Goal: Task Accomplishment & Management: Use online tool/utility

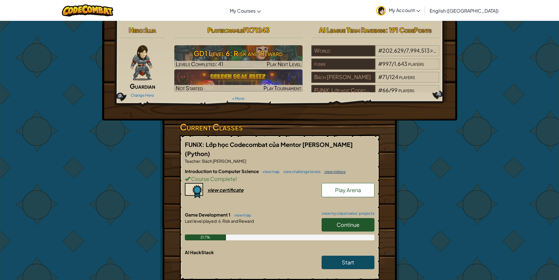
scroll to position [29, 0]
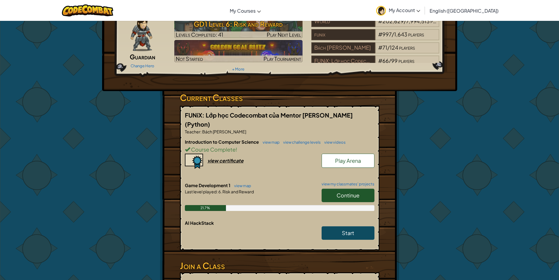
click at [358, 198] on link "Continue" at bounding box center [348, 195] width 53 height 14
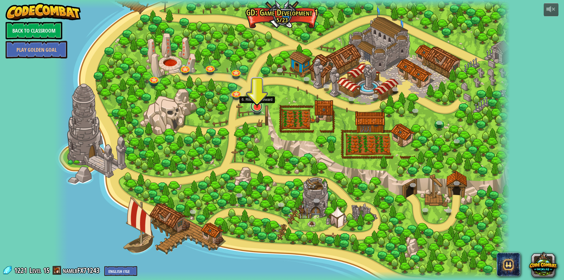
drag, startPoint x: 116, startPoint y: 134, endPoint x: 257, endPoint y: 109, distance: 144.0
click at [257, 109] on link at bounding box center [256, 106] width 12 height 12
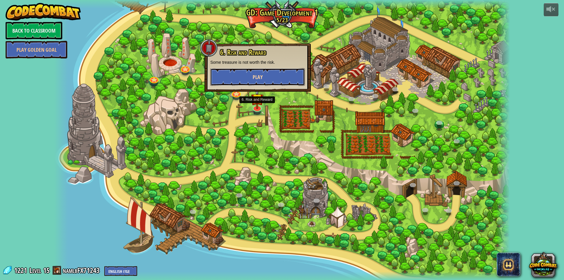
click at [261, 78] on span "Play" at bounding box center [257, 76] width 10 height 7
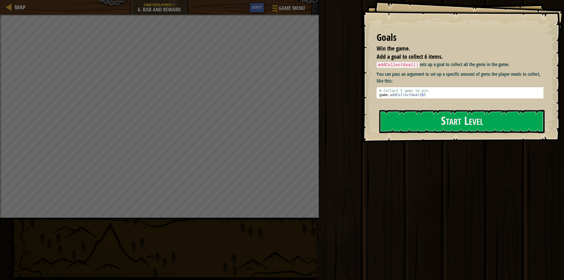
click at [408, 237] on div "Play Done" at bounding box center [440, 138] width 247 height 277
drag, startPoint x: 436, startPoint y: 118, endPoint x: 390, endPoint y: 108, distance: 46.9
click at [437, 118] on button "Start Level" at bounding box center [461, 121] width 165 height 23
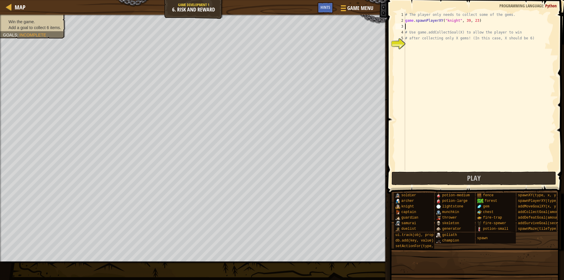
click at [428, 28] on div "# The player only needs to collect some of the gems. game . spawnPlayerXY ( "kn…" at bounding box center [479, 97] width 151 height 170
click at [410, 47] on div "# The player only needs to collect some of the gems. game . spawnPlayerXY ( "kn…" at bounding box center [479, 97] width 151 height 170
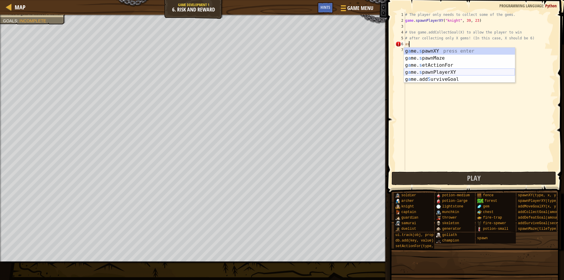
type textarea "a"
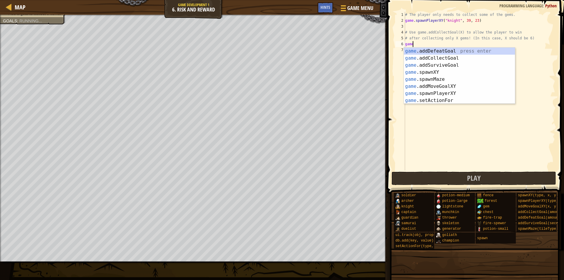
scroll to position [3, 0]
type textarea "game."
click at [435, 59] on div "game. addDefeatGoal press enter game. addCollectGoal press enter game. addSurvi…" at bounding box center [459, 83] width 111 height 70
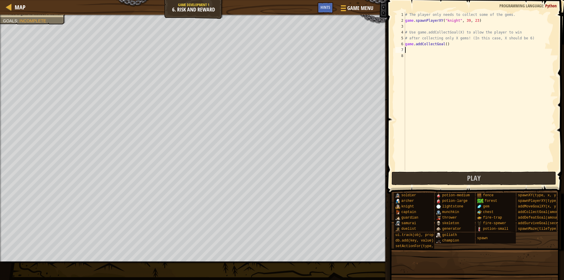
scroll to position [3, 0]
click at [443, 43] on div "# The player only needs to collect some of the gems. game . spawnPlayerXY ( "kn…" at bounding box center [479, 97] width 151 height 170
click at [466, 175] on button "Play" at bounding box center [473, 178] width 165 height 14
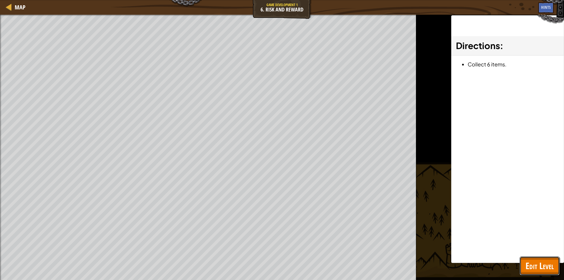
click at [535, 258] on button "Edit Level" at bounding box center [539, 265] width 40 height 19
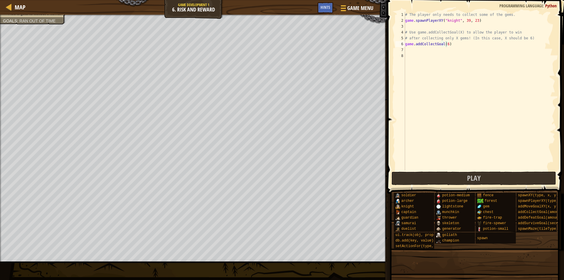
click at [473, 43] on div "# The player only needs to collect some of the gems. game . spawnPlayerXY ( "kn…" at bounding box center [479, 97] width 151 height 170
click at [532, 43] on div "# The player only needs to collect some of the gems. game . spawnPlayerXY ( "kn…" at bounding box center [479, 97] width 151 height 170
click at [531, 38] on div "# The player only needs to collect some of the gems. game . spawnPlayerXY ( "kn…" at bounding box center [479, 97] width 151 height 170
click at [483, 20] on div "# The player only needs to collect some of the gems. game . spawnPlayerXY ( "kn…" at bounding box center [479, 97] width 151 height 170
click at [530, 38] on div "# The player only needs to collect some of the gems. game . spawnPlayerXY ( "kn…" at bounding box center [479, 97] width 151 height 170
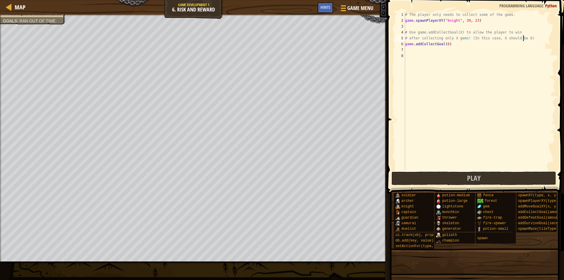
click at [530, 38] on div "# The player only needs to collect some of the gems. game . spawnPlayerXY ( "kn…" at bounding box center [479, 97] width 151 height 170
click at [327, 9] on span "Hints" at bounding box center [325, 7] width 10 height 6
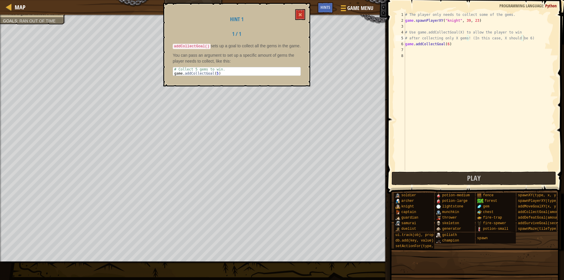
click at [289, 16] on div "Hint 1 1 / 1 addCollectGoal() sets up a goal to collect all the gems in the gam…" at bounding box center [236, 44] width 147 height 83
click at [296, 12] on button at bounding box center [300, 14] width 10 height 11
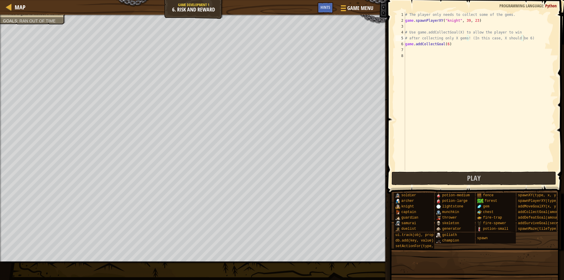
click at [432, 37] on div "# The player only needs to collect some of the gems. game . spawnPlayerXY ( "kn…" at bounding box center [479, 97] width 151 height 170
click at [456, 39] on div "# The player only needs to collect some of the gems. game . spawnPlayerXY ( "kn…" at bounding box center [479, 97] width 151 height 170
click at [455, 41] on div "# The player only needs to collect some of the gems. game . spawnPlayerXY ( "kn…" at bounding box center [479, 97] width 151 height 170
type textarea "game.addCollectGoal(6)"
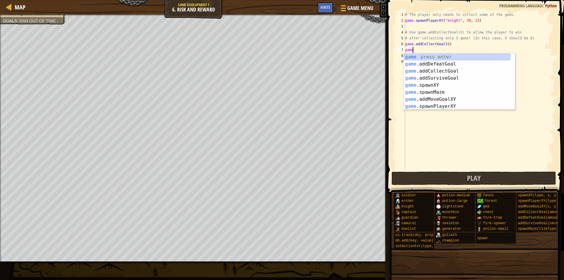
scroll to position [3, 0]
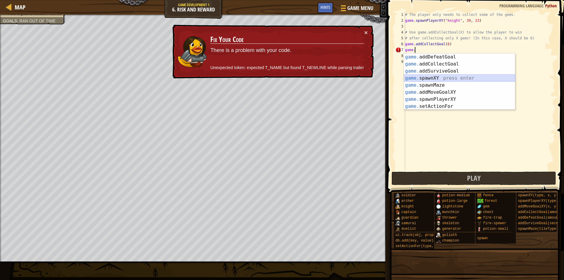
click at [450, 80] on div "game. addDefeatGoal press enter game. addCollectGoal press enter game. addSurvi…" at bounding box center [459, 88] width 111 height 70
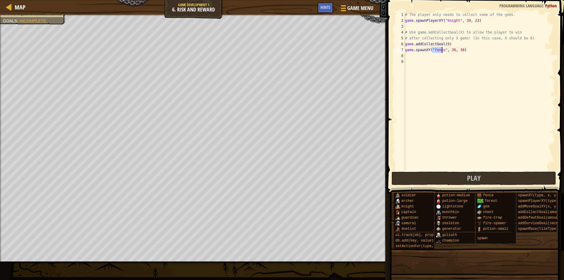
click at [428, 51] on div "# The player only needs to collect some of the gems. game . spawnPlayerXY ( "kn…" at bounding box center [479, 97] width 151 height 170
click at [456, 50] on div "# The player only needs to collect some of the gems. game . spawnPlayerXY ( "kn…" at bounding box center [479, 97] width 151 height 170
click at [467, 50] on div "# The player only needs to collect some of the gems. game . spawnPlayerXY ( "kn…" at bounding box center [479, 97] width 151 height 170
drag, startPoint x: 463, startPoint y: 50, endPoint x: 406, endPoint y: 51, distance: 56.7
click at [406, 51] on div "# The player only needs to collect some of the gems. game . spawnPlayerXY ( "kn…" at bounding box center [479, 97] width 151 height 170
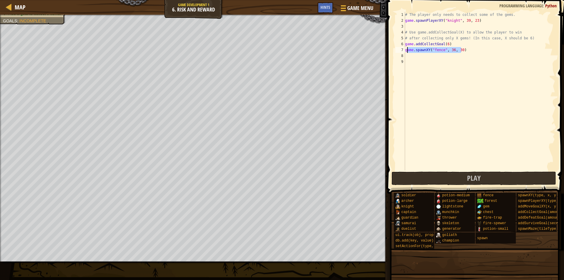
type textarea "g"
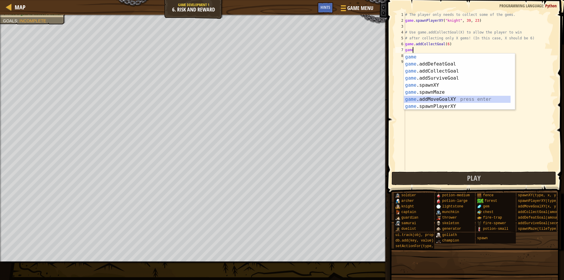
click at [445, 101] on div "game press enter game .addDefeatGoal press enter game .addCollectGoal press ent…" at bounding box center [457, 88] width 107 height 70
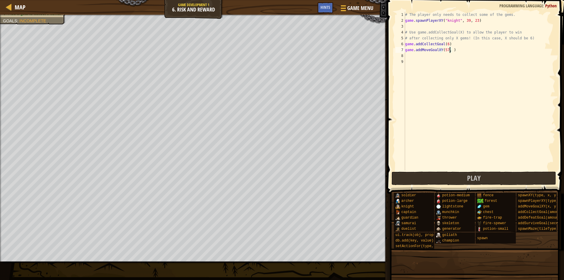
scroll to position [3, 4]
click at [490, 48] on div "# The player only needs to collect some of the gems. game . spawnPlayerXY ( "kn…" at bounding box center [479, 97] width 151 height 170
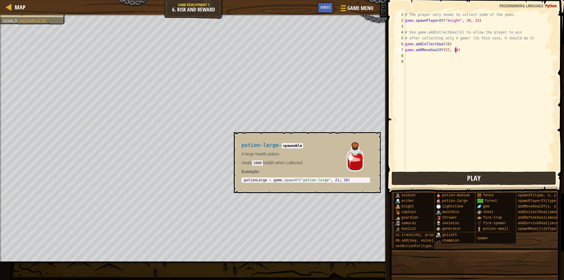
type textarea "game.addMoveGoalXY(57, 24)"
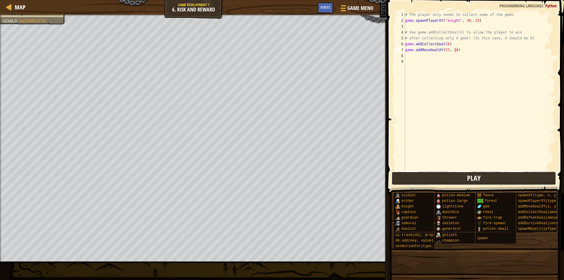
click at [464, 179] on button "Play" at bounding box center [473, 178] width 165 height 14
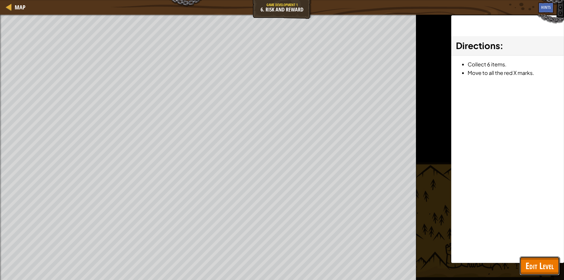
click at [531, 265] on span "Edit Level" at bounding box center [539, 266] width 28 height 12
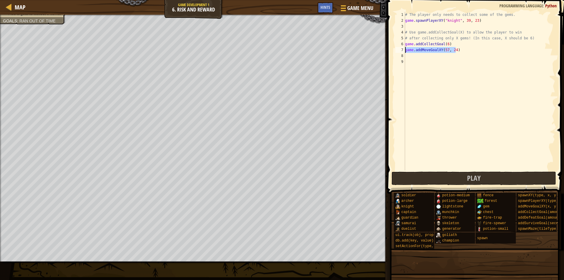
drag, startPoint x: 462, startPoint y: 50, endPoint x: 405, endPoint y: 50, distance: 57.3
click at [405, 50] on div "# The player only needs to collect some of the gems. game . spawnPlayerXY ( "kn…" at bounding box center [479, 97] width 151 height 170
drag, startPoint x: 479, startPoint y: 21, endPoint x: 403, endPoint y: 21, distance: 76.9
click at [403, 21] on div "1 2 3 4 5 6 7 8 9 # The player only needs to collect some of the gems. game . s…" at bounding box center [474, 91] width 161 height 159
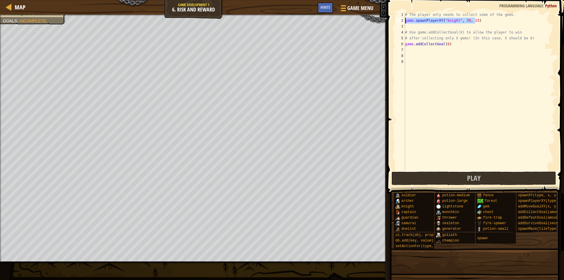
type textarea "game.spawnPlayerXY("knight", 39, 23)"
click at [452, 57] on div "# The player only needs to collect some of the gems. game . spawnPlayerXY ( "kn…" at bounding box center [479, 97] width 151 height 170
click at [413, 53] on div "# The player only needs to collect some of the gems. game . spawnPlayerXY ( "kn…" at bounding box center [479, 97] width 151 height 170
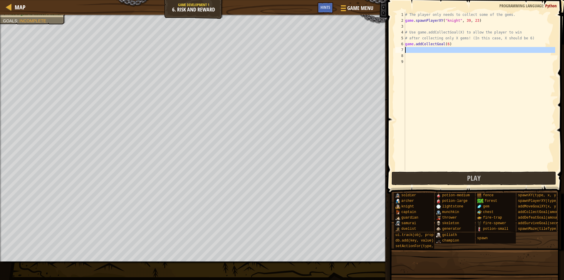
click at [412, 51] on div "# The player only needs to collect some of the gems. game . spawnPlayerXY ( "kn…" at bounding box center [479, 91] width 151 height 159
paste textarea "game.spawnPlayerXY("knight", 39, 23)"
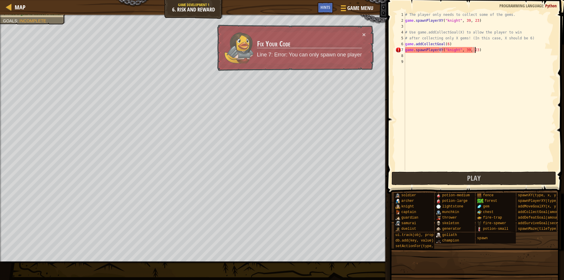
click at [464, 50] on div "# The player only needs to collect some of the gems. game . spawnPlayerXY ( "kn…" at bounding box center [479, 97] width 151 height 170
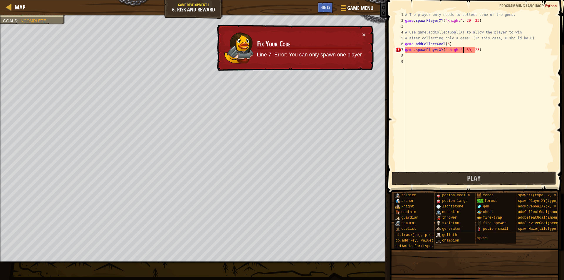
click at [464, 49] on div "# The player only needs to collect some of the gems. game . spawnPlayerXY ( "kn…" at bounding box center [479, 97] width 151 height 170
click at [465, 49] on div "# The player only needs to collect some of the gems. game . spawnPlayerXY ( "kn…" at bounding box center [479, 97] width 151 height 170
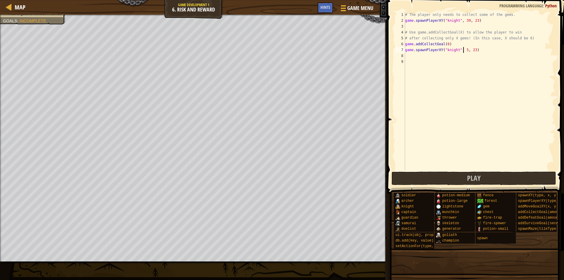
scroll to position [3, 5]
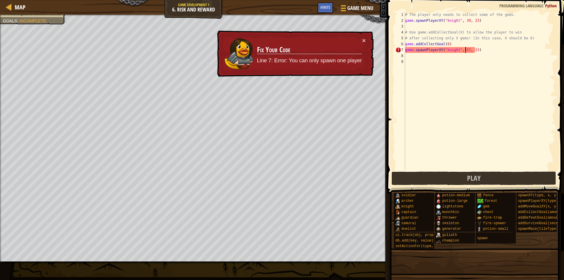
click at [440, 52] on div "# The player only needs to collect some of the gems. game . spawnPlayerXY ( "kn…" at bounding box center [479, 97] width 151 height 170
drag, startPoint x: 440, startPoint y: 52, endPoint x: 415, endPoint y: 50, distance: 24.5
click at [415, 50] on div "# The player only needs to collect some of the gems. game . spawnPlayerXY ( "kn…" at bounding box center [479, 97] width 151 height 170
click at [415, 50] on div "# The player only needs to collect some of the gems. game . spawnPlayerXY ( "kn…" at bounding box center [479, 91] width 151 height 159
click at [415, 50] on div "# The player only needs to collect some of the gems. game . spawnPlayerXY ( "kn…" at bounding box center [479, 97] width 151 height 170
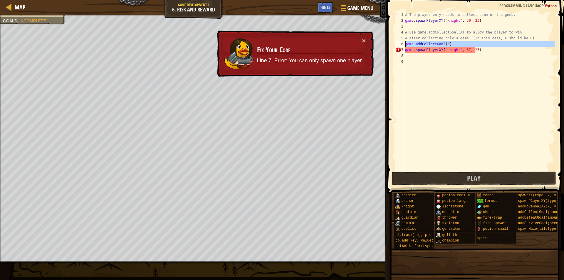
click at [404, 46] on div "6" at bounding box center [400, 44] width 10 height 6
click at [408, 50] on div "# The player only needs to collect some of the gems. game . spawnPlayerXY ( "kn…" at bounding box center [479, 97] width 151 height 170
click at [476, 50] on div "# The player only needs to collect some of the gems. game . spawnPlayerXY ( "kn…" at bounding box center [479, 97] width 151 height 170
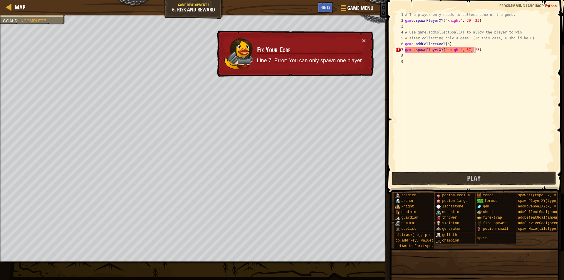
drag, startPoint x: 487, startPoint y: 251, endPoint x: 501, endPoint y: 248, distance: 14.4
click at [500, 249] on div "soldier [PERSON_NAME] [PERSON_NAME] captain guardian samurai duelist ui.track(o…" at bounding box center [476, 220] width 166 height 57
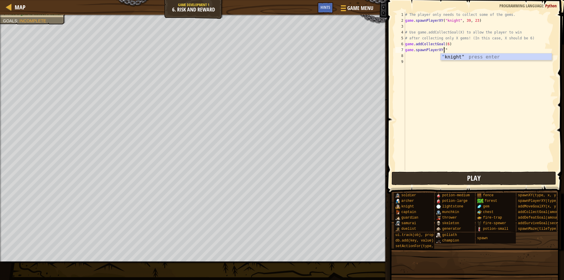
scroll to position [3, 2]
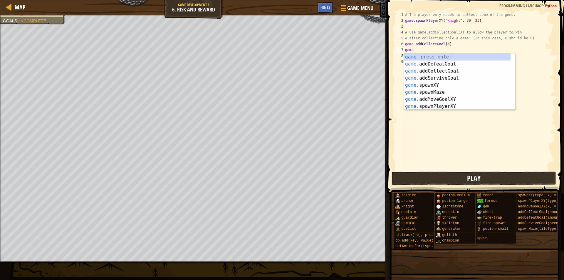
type textarea "g"
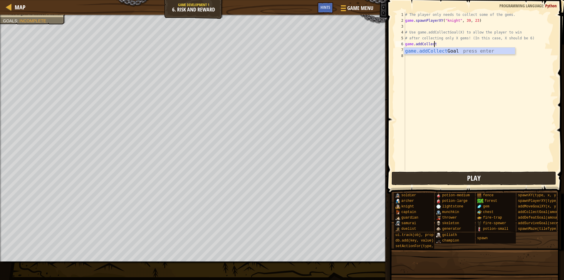
type textarea "game.addCollectGoal(6) game.spawnPlayerXY("knight", 57, 23)"
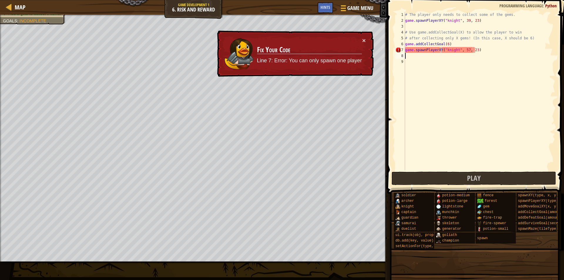
click at [483, 53] on div "# The player only needs to collect some of the gems. game . spawnPlayerXY ( "kn…" at bounding box center [479, 97] width 151 height 170
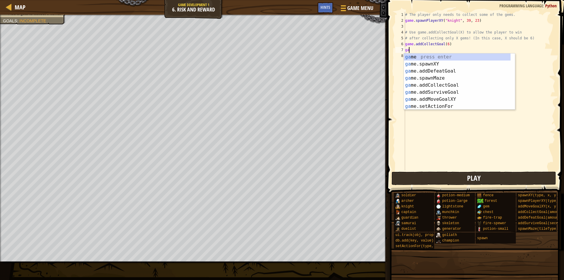
type textarea "g"
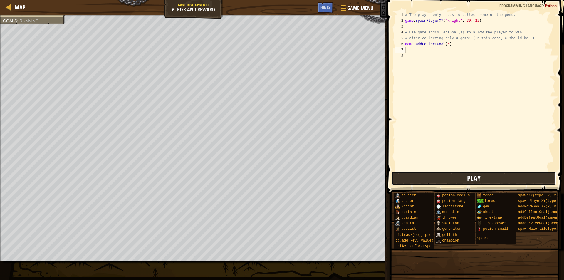
click at [474, 178] on span "Play" at bounding box center [474, 177] width 14 height 9
click at [533, 262] on span at bounding box center [474, 273] width 173 height 174
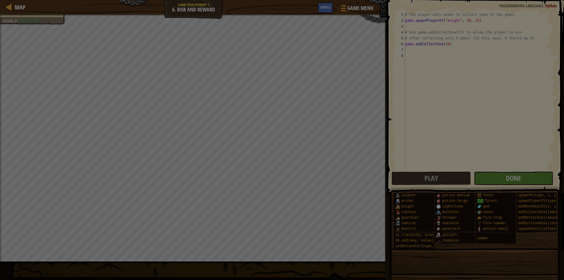
click at [0, 0] on div "Loading..." at bounding box center [0, 0] width 0 height 0
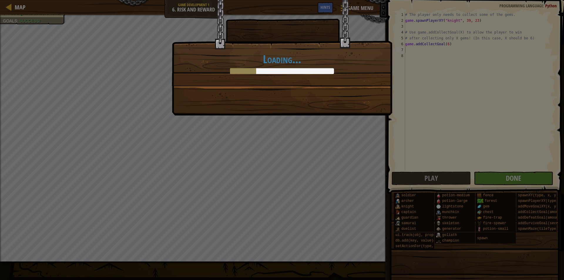
click at [514, 179] on div "Loading..." at bounding box center [282, 140] width 564 height 280
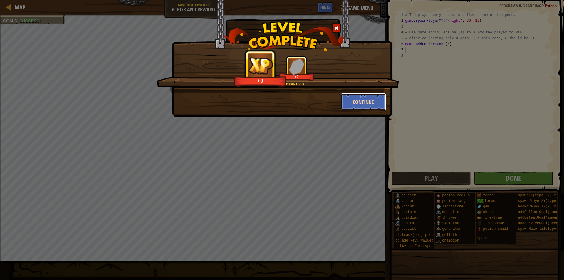
click at [357, 100] on button "Continue" at bounding box center [364, 102] width 46 height 18
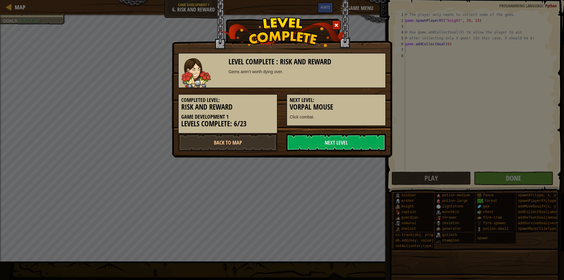
click at [347, 107] on h3 "Vorpal Mouse" at bounding box center [335, 107] width 93 height 8
click at [348, 146] on link "Next Level" at bounding box center [336, 143] width 100 height 18
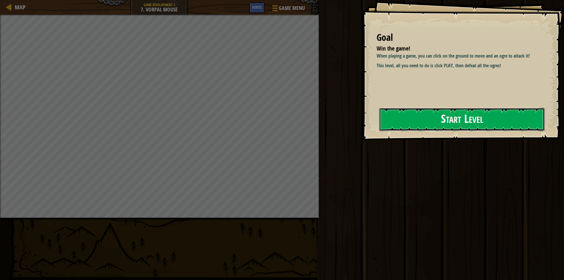
click at [454, 119] on button "Start Level" at bounding box center [461, 119] width 165 height 23
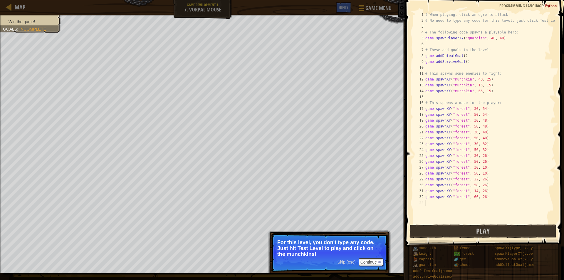
click at [348, 263] on span "Skip (esc)" at bounding box center [346, 262] width 18 height 5
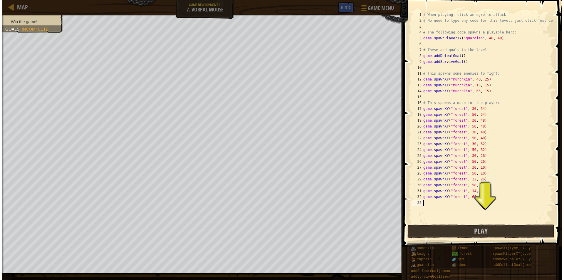
scroll to position [3, 0]
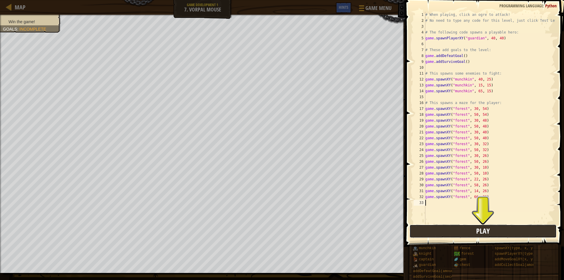
click at [464, 233] on button "Play" at bounding box center [482, 231] width 147 height 14
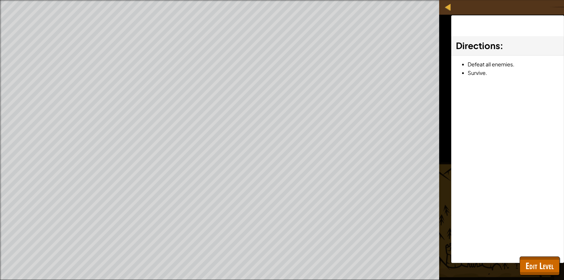
click at [15, 135] on div "Win the game! Goals : Ran out of time" at bounding box center [219, 140] width 439 height 280
click at [523, 270] on button "Edit Level" at bounding box center [539, 265] width 40 height 19
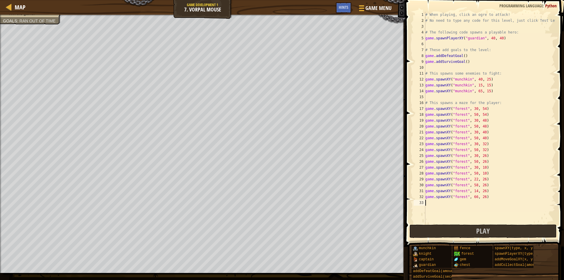
click at [438, 209] on div "# When playing, click an ogre to attack! # No need to type any code for this le…" at bounding box center [489, 123] width 131 height 223
click at [444, 228] on button "Play" at bounding box center [482, 231] width 147 height 14
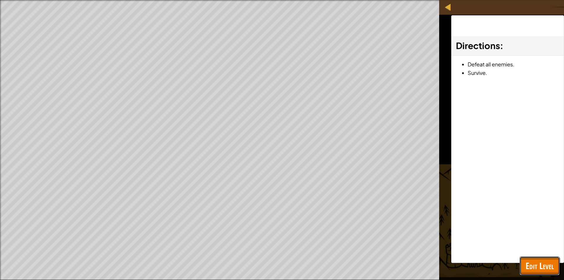
click at [547, 268] on span "Edit Level" at bounding box center [539, 266] width 28 height 12
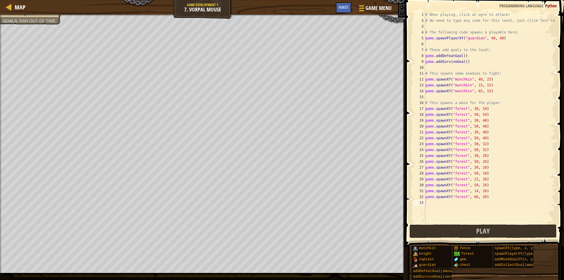
click at [469, 204] on div "# When playing, click an ogre to attack! # No need to type any code for this le…" at bounding box center [489, 123] width 131 height 223
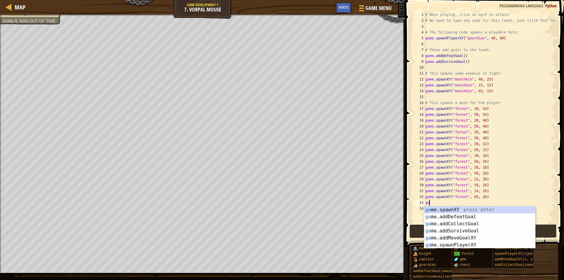
type textarea "game"
click at [471, 211] on div "game .addDefeatGoal press enter game .addCollectGoal press enter game .addSurvi…" at bounding box center [479, 234] width 111 height 56
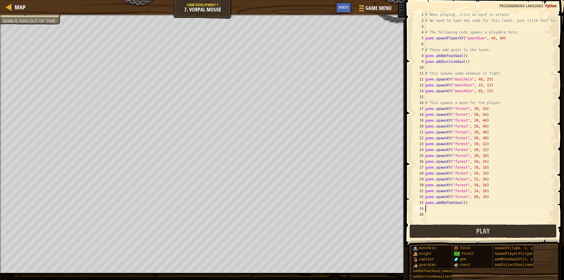
scroll to position [3, 0]
click at [459, 202] on div "# When playing, click an ogre to attack! # No need to type any code for this le…" at bounding box center [489, 123] width 131 height 223
click at [461, 202] on div "# When playing, click an ogre to attack! # No need to type any code for this le…" at bounding box center [489, 123] width 131 height 223
type textarea "game.addDefeatGoal(3)"
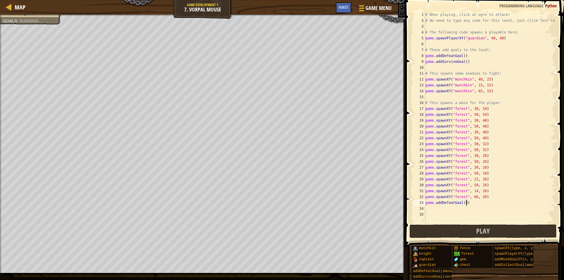
click at [474, 201] on div "# When playing, click an ogre to attack! # No need to type any code for this le…" at bounding box center [489, 123] width 131 height 223
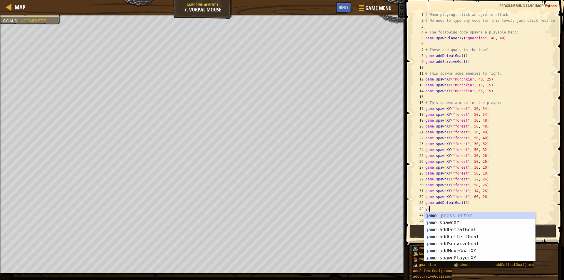
type textarea "game"
click at [469, 234] on div "game press enter game .addDefeatGoal press enter game .addCollectGoal press ent…" at bounding box center [479, 243] width 111 height 63
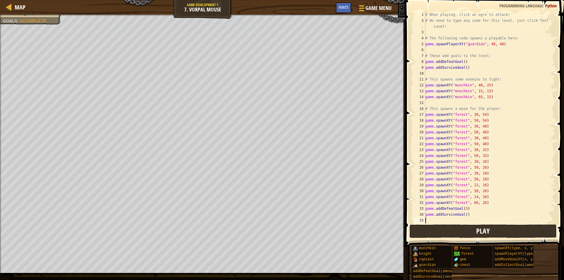
scroll to position [3, 0]
click at [464, 215] on div "# When playing, click an ogre to attack! # No need to type any code for this le…" at bounding box center [487, 123] width 127 height 223
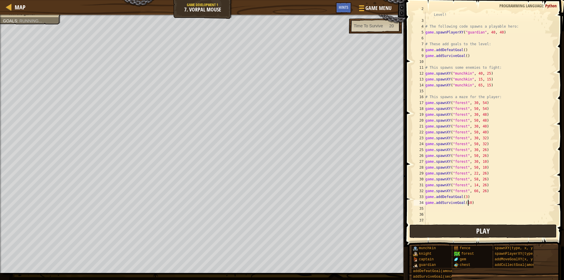
scroll to position [12, 0]
click at [494, 230] on button "Play" at bounding box center [482, 231] width 147 height 14
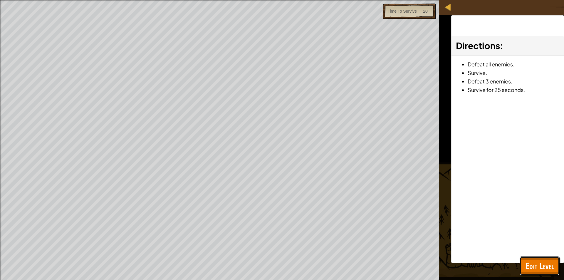
click at [540, 260] on span "Edit Level" at bounding box center [539, 266] width 28 height 12
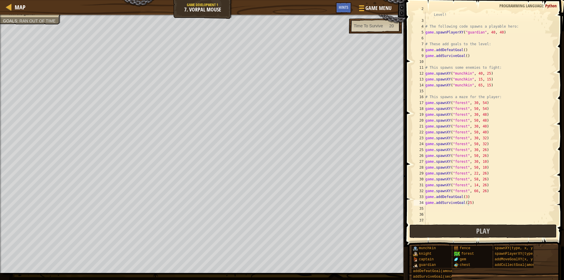
click at [466, 204] on div "# No need to type any code for this level, just click Test Level! # The followi…" at bounding box center [487, 120] width 127 height 229
click at [467, 203] on div "# No need to type any code for this level, just click Test Level! # The followi…" at bounding box center [487, 120] width 127 height 229
click at [482, 228] on span "Play" at bounding box center [483, 230] width 14 height 9
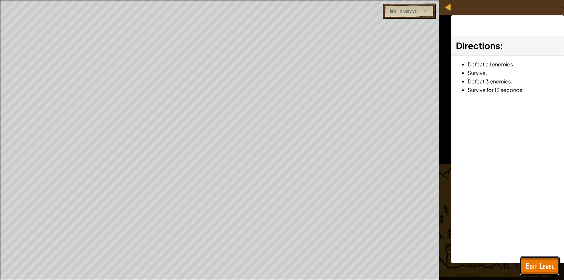
click at [531, 269] on span "Edit Level" at bounding box center [539, 266] width 28 height 12
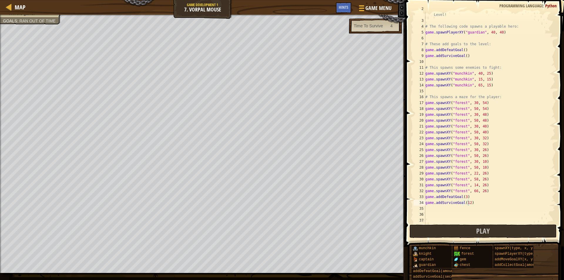
click at [469, 204] on div "# No need to type any code for this level, just click Test Level! # The followi…" at bounding box center [487, 120] width 127 height 229
type textarea "game.addSurviveGoal(10)"
click at [497, 235] on button "Play" at bounding box center [482, 231] width 147 height 14
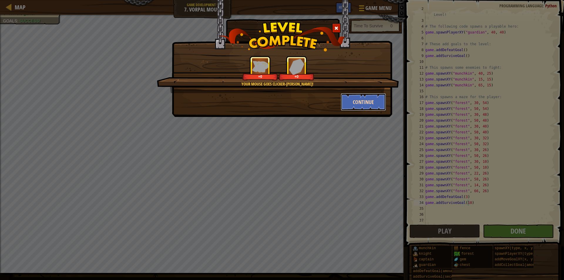
click at [364, 102] on button "Continue" at bounding box center [364, 102] width 46 height 18
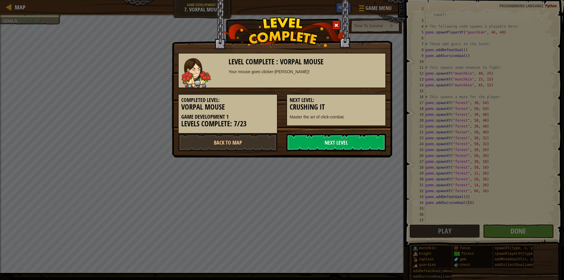
click at [347, 142] on link "Next Level" at bounding box center [336, 143] width 100 height 18
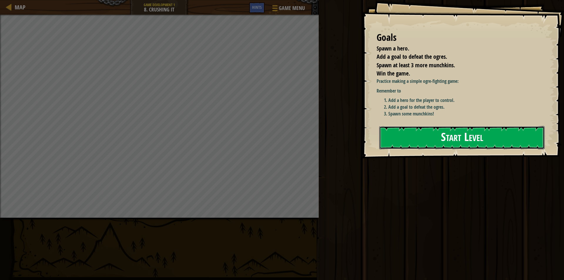
click at [510, 131] on button "Start Level" at bounding box center [461, 137] width 165 height 23
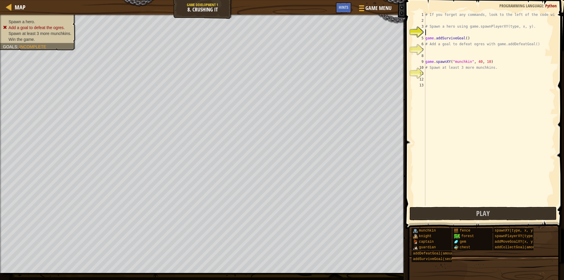
click at [464, 38] on div "# If you forget any commands, look to the left of the code window! # Spawn a he…" at bounding box center [489, 115] width 131 height 206
type textarea "game.addSurviveGoal()"
click at [460, 31] on div "# If you forget any commands, look to the left of the code window! # Spawn a he…" at bounding box center [489, 115] width 131 height 206
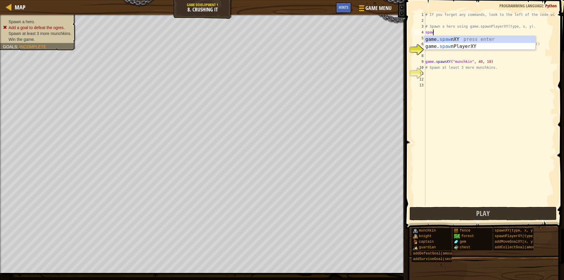
scroll to position [3, 0]
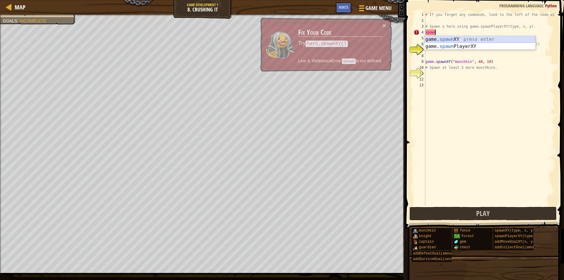
click at [464, 38] on div "game. spawn XY press enter game. spawn PlayerXY press enter" at bounding box center [479, 50] width 111 height 28
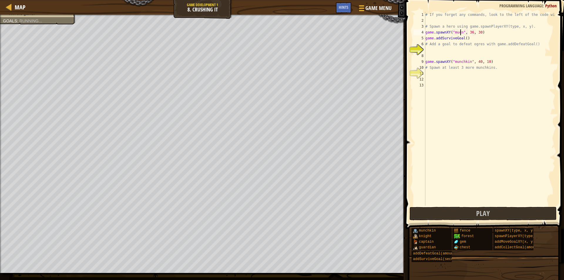
scroll to position [3, 3]
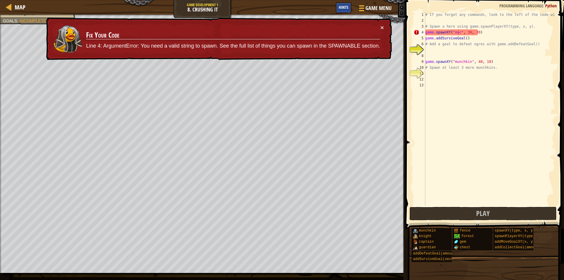
click at [344, 6] on span "Hints" at bounding box center [344, 7] width 10 height 6
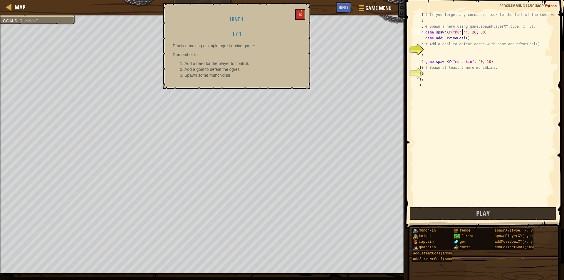
scroll to position [3, 3]
type textarea "game.spawnXY("munchkin", 36, 30)"
click at [494, 32] on div "# If you forget any commands, look to the left of the code window! # Spawn a he…" at bounding box center [489, 115] width 131 height 206
drag, startPoint x: 503, startPoint y: 32, endPoint x: 425, endPoint y: 32, distance: 78.4
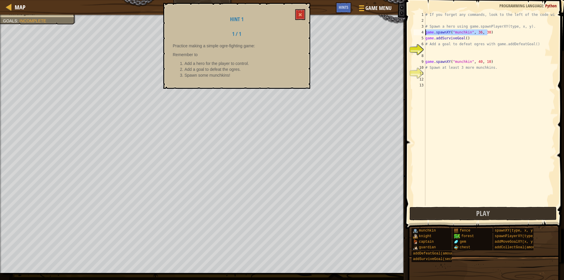
click at [425, 32] on div "game.spawnXY("munchkin", 36, 30) 1 2 3 4 5 6 7 8 9 10 11 12 13 # If you forget …" at bounding box center [483, 109] width 143 height 194
drag, startPoint x: 445, startPoint y: 53, endPoint x: 425, endPoint y: 51, distance: 20.4
click at [437, 53] on div "# If you forget any commands, look to the left of the code window! # Spawn a he…" at bounding box center [489, 115] width 131 height 206
paste textarea "game.spawnXY("munchkin", 36, 30)"
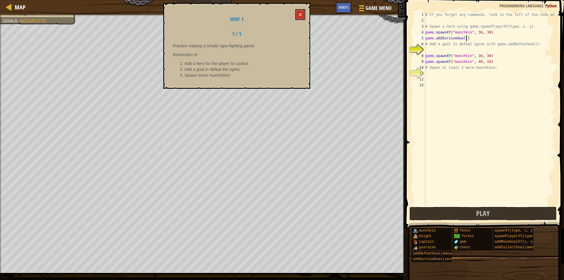
click at [473, 40] on div "# If you forget any commands, look to the left of the code window! # Spawn a he…" at bounding box center [489, 115] width 131 height 206
type textarea "game.addSurviveGoal()"
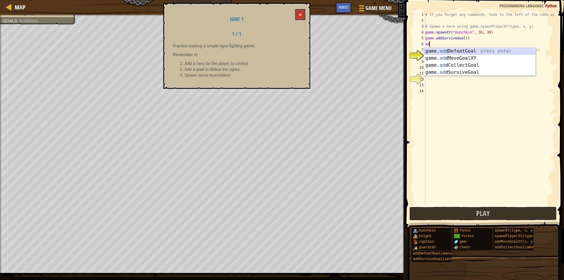
type textarea "add"
click at [467, 49] on div "game. add DefeatGoal press enter game. add CollectGoal press enter game. add Su…" at bounding box center [479, 69] width 111 height 42
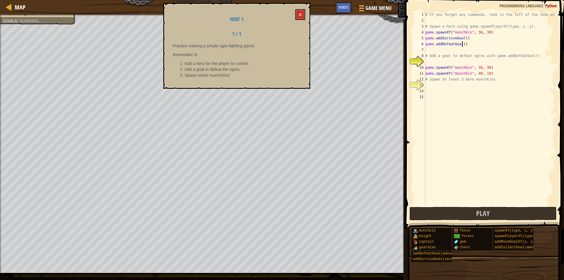
click at [462, 44] on div "# If you forget any commands, look to the left of the code window! # Spawn a he…" at bounding box center [489, 115] width 131 height 206
type textarea "game.addDefeatGoal(3)"
click at [467, 213] on button "Play" at bounding box center [482, 214] width 147 height 14
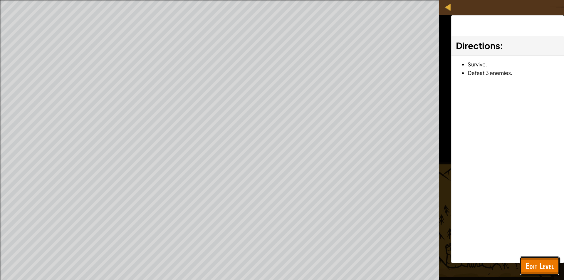
click at [550, 270] on span "Edit Level" at bounding box center [539, 266] width 28 height 12
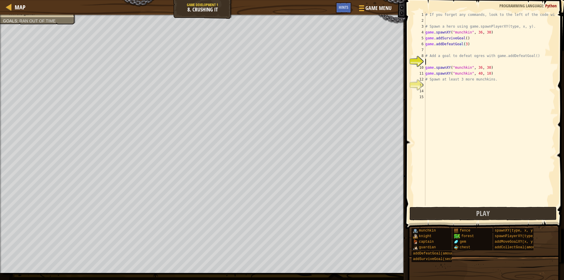
scroll to position [3, 0]
click at [456, 60] on div "# If you forget any commands, look to the left of the code window! # Spawn a he…" at bounding box center [489, 115] width 131 height 206
click at [440, 19] on div "# If you forget any commands, look to the left of the code window! # Spawn a he…" at bounding box center [489, 115] width 131 height 206
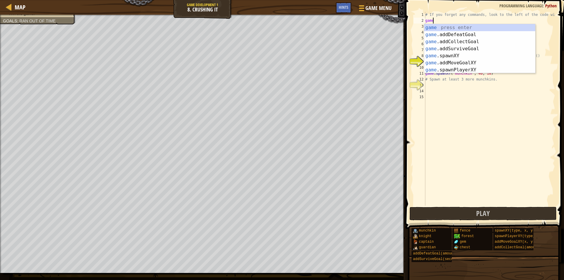
scroll to position [3, 0]
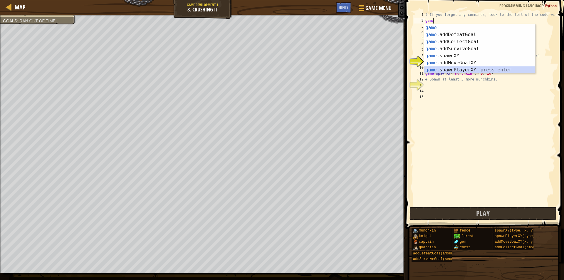
click at [477, 67] on div "game press enter game .addDefeatGoal press enter game .addCollectGoal press ent…" at bounding box center [479, 55] width 111 height 63
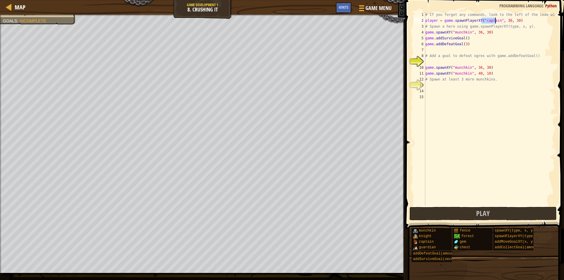
click at [504, 20] on div "# If you forget any commands, look to the left of the code window! player = gam…" at bounding box center [489, 115] width 131 height 206
click at [512, 21] on div "# If you forget any commands, look to the left of the code window! player = gam…" at bounding box center [489, 115] width 131 height 206
click at [485, 211] on span "Play" at bounding box center [483, 212] width 14 height 9
click at [464, 37] on div "# If you forget any commands, look to the left of the code window! player = gam…" at bounding box center [489, 115] width 131 height 206
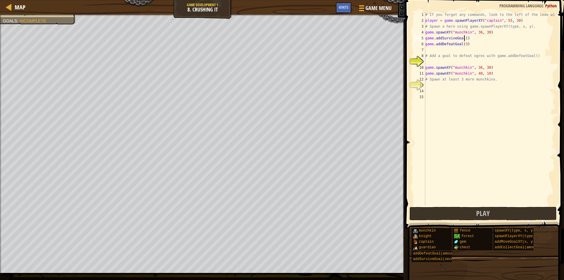
scroll to position [3, 3]
type textarea "game.addSurviveGoal(6)"
click at [476, 208] on button "Play" at bounding box center [482, 214] width 147 height 14
click at [445, 88] on div "# If you forget any commands, look to the left of the code window! player = gam…" at bounding box center [489, 115] width 131 height 206
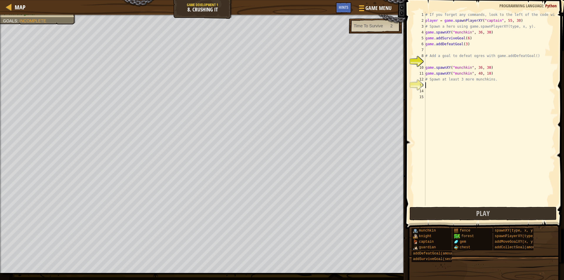
click at [445, 88] on div "# If you forget any commands, look to the left of the code window! player = gam…" at bounding box center [489, 115] width 131 height 206
click at [499, 74] on div "# If you forget any commands, look to the left of the code window! player = gam…" at bounding box center [489, 115] width 131 height 206
drag, startPoint x: 499, startPoint y: 74, endPoint x: 423, endPoint y: 65, distance: 75.8
click at [423, 65] on div "game.spawnXY("munchkin", 40, 10) 1 2 3 4 5 6 7 8 9 10 11 12 13 14 15 # If you f…" at bounding box center [483, 109] width 143 height 194
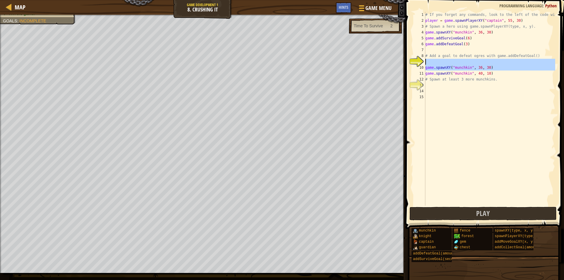
type textarea "game.spawnXY("munchkin", 36, 30)"
drag, startPoint x: 424, startPoint y: 64, endPoint x: 429, endPoint y: 74, distance: 11.4
click at [427, 73] on div "1 2 3 4 5 6 7 8 9 10 11 12 13 14 15 # If you forget any commands, look to the l…" at bounding box center [483, 109] width 143 height 194
click at [530, 76] on div "# If you forget any commands, look to the left of the code window! player = gam…" at bounding box center [489, 109] width 131 height 194
drag, startPoint x: 515, startPoint y: 73, endPoint x: 426, endPoint y: 68, distance: 89.7
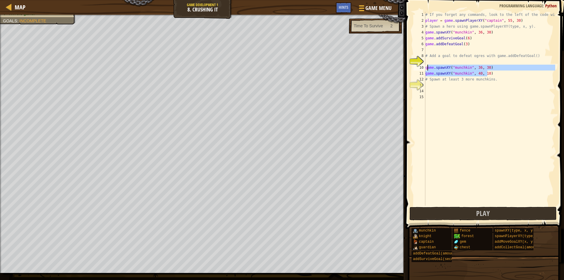
click at [426, 68] on div "# If you forget any commands, look to the left of the code window! player = gam…" at bounding box center [489, 115] width 131 height 206
type textarea "game.spawnXY("munchkin", 36, 30) game.spawnXY("munchkin", 40, 10)"
click at [447, 60] on div "# If you forget any commands, look to the left of the code window! player = gam…" at bounding box center [489, 115] width 131 height 206
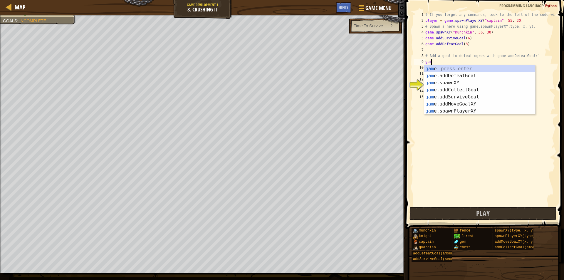
scroll to position [3, 0]
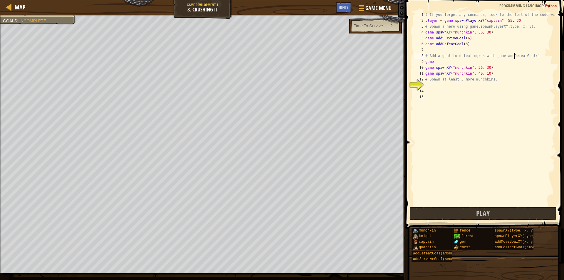
click at [514, 58] on div "# If you forget any commands, look to the left of the code window! player = gam…" at bounding box center [489, 115] width 131 height 206
click at [498, 68] on div "# If you forget any commands, look to the left of the code window! player = gam…" at bounding box center [489, 115] width 131 height 206
drag, startPoint x: 496, startPoint y: 68, endPoint x: 424, endPoint y: 68, distance: 71.3
click at [424, 68] on div "game.spawnXY("munchkin", 36, 30) 1 2 3 4 5 6 7 8 9 10 11 12 13 14 15 # If you f…" at bounding box center [483, 109] width 143 height 194
click at [436, 61] on div "# If you forget any commands, look to the left of the code window! player = gam…" at bounding box center [489, 115] width 131 height 206
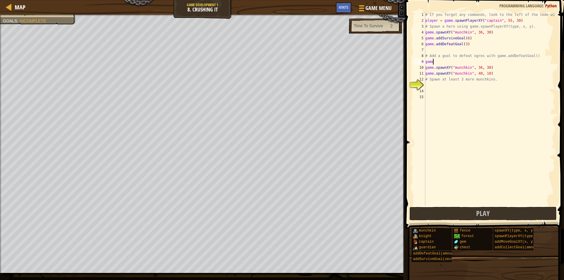
click at [436, 61] on div "# If you forget any commands, look to the left of the code window! player = gam…" at bounding box center [489, 115] width 131 height 206
paste textarea ".spawnXY("munchkin", 36, 30)"
type textarea "game.spawnXY("munchkin", 36, 30)"
click at [477, 217] on span "Play" at bounding box center [483, 212] width 14 height 9
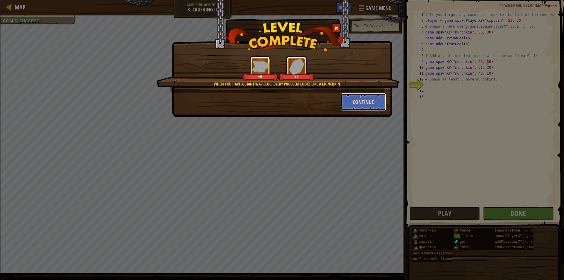
click at [373, 102] on button "Continue" at bounding box center [364, 102] width 46 height 18
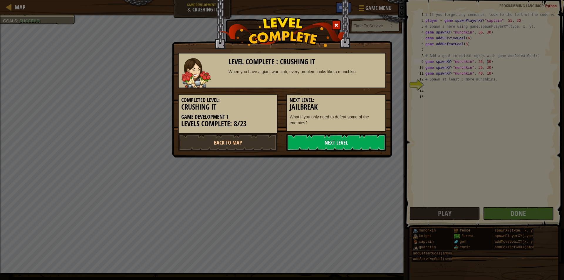
click at [362, 144] on link "Next Level" at bounding box center [336, 143] width 100 height 18
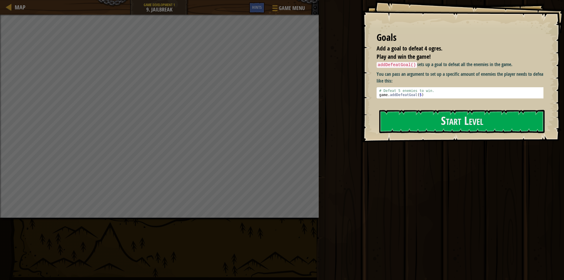
click at [458, 133] on div "Start Level" at bounding box center [461, 121] width 165 height 23
click at [447, 130] on button "Start Level" at bounding box center [461, 121] width 165 height 23
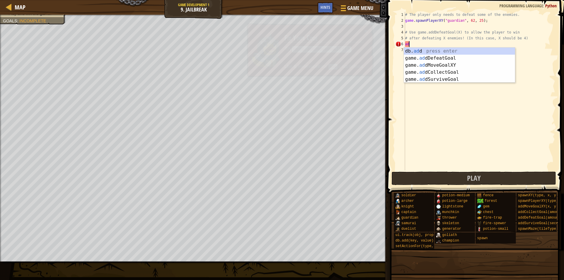
scroll to position [3, 0]
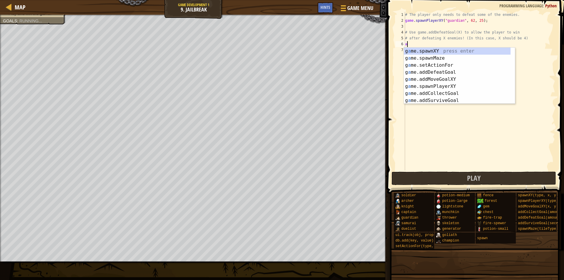
type textarea "a"
type textarea "game"
click at [454, 52] on div "game .addDefeatGoal press enter game .addCollectGoal press enter game .addSurvi…" at bounding box center [459, 83] width 111 height 70
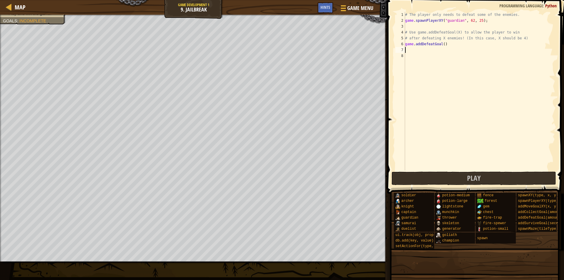
click at [442, 44] on div "# The player only needs to defeat some of the enemies. game . spawnPlayerXY ( "…" at bounding box center [479, 97] width 151 height 170
type textarea "game.addDefeatGoal(4)"
click at [444, 177] on button "Play" at bounding box center [473, 178] width 165 height 14
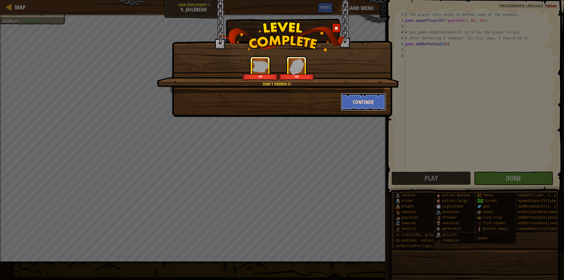
click at [346, 97] on button "Continue" at bounding box center [364, 102] width 46 height 18
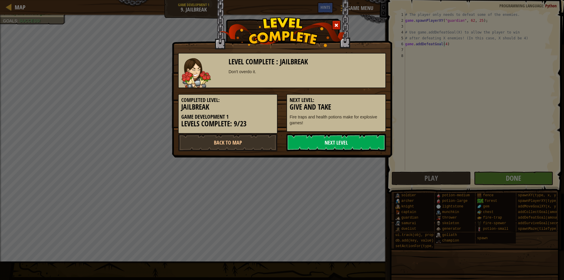
click at [342, 141] on link "Next Level" at bounding box center [336, 143] width 100 height 18
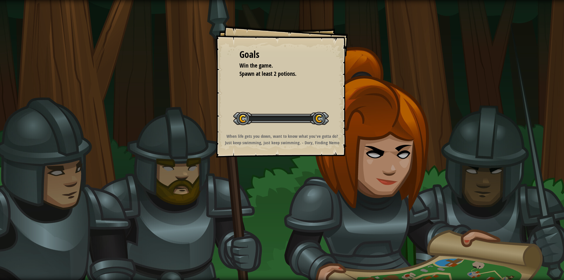
click at [331, 147] on div "Goals Win the game. Spawn at least 2 potions. Start Level Error loading from se…" at bounding box center [282, 91] width 132 height 132
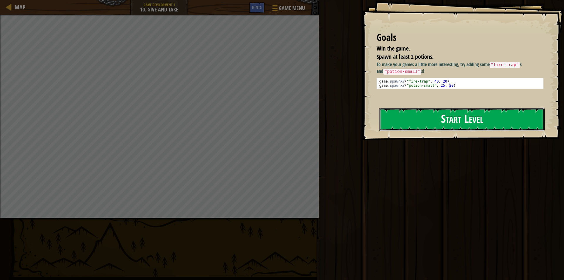
click at [418, 120] on button "Start Level" at bounding box center [461, 119] width 165 height 23
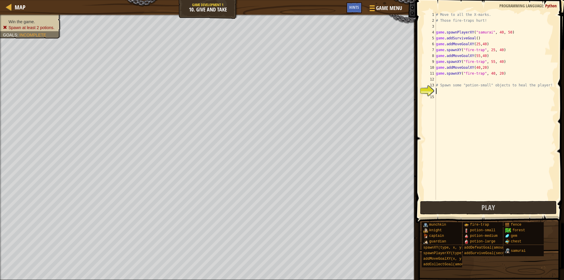
click at [469, 80] on div "# Move to all the X-marks. # Those fire-traps hurt! game . spawnPlayerXY ( "sam…" at bounding box center [495, 112] width 120 height 200
click at [445, 97] on div "# Move to all the X-marks. # Those fire-traps hurt! game . spawnPlayerXY ( "sam…" at bounding box center [495, 112] width 120 height 200
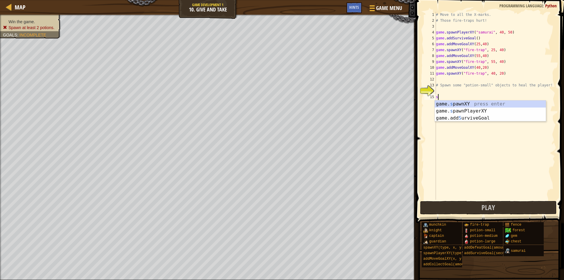
scroll to position [3, 0]
click at [481, 105] on div "game. s pawnXY press enter game. s pawnPlayerXY press enter game.add S urviveGo…" at bounding box center [490, 117] width 111 height 35
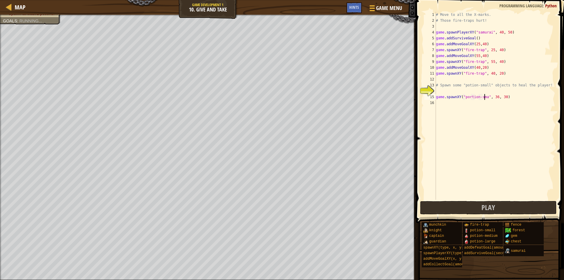
scroll to position [3, 4]
type textarea "game.spawnXY("portion-small", 36, 30)"
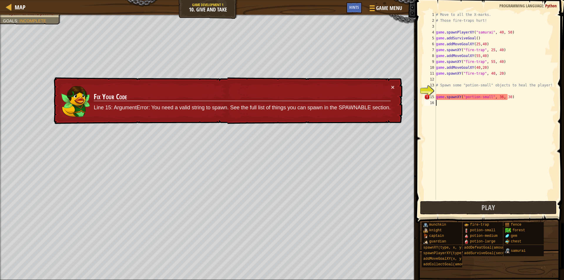
click at [527, 100] on div "# Move to all the X-marks. # Those fire-traps hurt! game . spawnPlayerXY ( "sam…" at bounding box center [495, 112] width 120 height 200
click at [514, 98] on div "# Move to all the X-marks. # Those fire-traps hurt! game . spawnPlayerXY ( "sam…" at bounding box center [495, 112] width 120 height 200
type textarea "game.spawnXY("portion-small", 36, 30)"
click at [459, 98] on div "# Move to all the X-marks. # Those fire-traps hurt! game . spawnPlayerXY ( "sam…" at bounding box center [495, 112] width 120 height 200
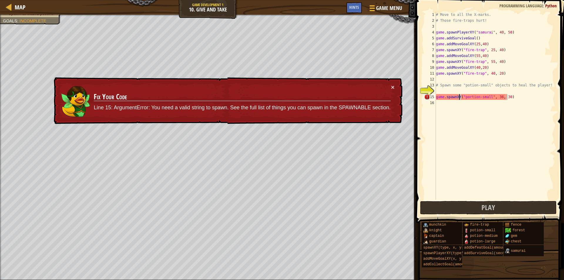
click at [464, 97] on div "# Move to all the X-marks. # Those fire-traps hurt! game . spawnPlayerXY ( "sam…" at bounding box center [495, 112] width 120 height 200
click at [482, 98] on div "# Move to all the X-marks. # Those fire-traps hurt! game . spawnPlayerXY ( "sam…" at bounding box center [495, 112] width 120 height 200
click at [527, 96] on div "# Move to all the X-marks. # Those fire-traps hurt! game . spawnPlayerXY ( "sam…" at bounding box center [495, 112] width 120 height 200
drag, startPoint x: 515, startPoint y: 96, endPoint x: 467, endPoint y: 97, distance: 47.9
click at [467, 97] on div "# Move to all the X-marks. # Those fire-traps hurt! game . spawnPlayerXY ( "sam…" at bounding box center [495, 112] width 120 height 200
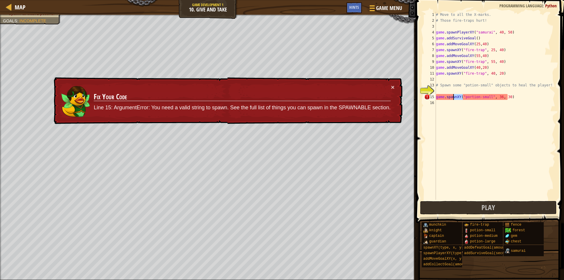
drag, startPoint x: 460, startPoint y: 100, endPoint x: 454, endPoint y: 98, distance: 6.6
click at [454, 98] on div "# Move to all the X-marks. # Those fire-traps hurt! game . spawnPlayerXY ( "sam…" at bounding box center [495, 112] width 120 height 200
click at [513, 101] on div "# Move to all the X-marks. # Those fire-traps hurt! game . spawnPlayerXY ( "sam…" at bounding box center [495, 112] width 120 height 200
click at [514, 95] on div "# Move to all the X-marks. # Those fire-traps hurt! game . spawnPlayerXY ( "sam…" at bounding box center [495, 112] width 120 height 200
click at [460, 97] on div "# Move to all the X-marks. # Those fire-traps hurt! game . spawnPlayerXY ( "sam…" at bounding box center [495, 112] width 120 height 200
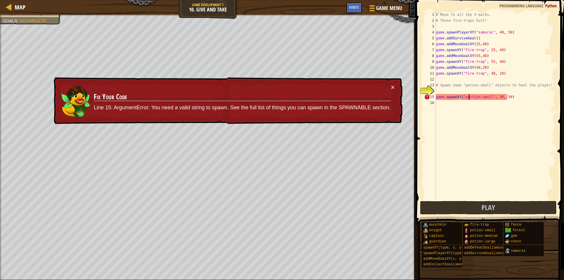
click at [469, 97] on div "# Move to all the X-marks. # Those fire-traps hurt! game . spawnPlayerXY ( "sam…" at bounding box center [495, 112] width 120 height 200
click at [521, 99] on div "# Move to all the X-marks. # Those fire-traps hurt! game . spawnPlayerXY ( "sam…" at bounding box center [495, 112] width 120 height 200
drag, startPoint x: 521, startPoint y: 99, endPoint x: 435, endPoint y: 98, distance: 85.7
click at [435, 98] on div "game.spawnXY("portion-small", 36, 30) 1 2 3 4 5 6 7 8 9 10 11 12 13 14 15 16 # …" at bounding box center [489, 106] width 132 height 188
click at [451, 97] on div "# Move to all the X-marks. # Those fire-traps hurt! game . spawnPlayerXY ( "sam…" at bounding box center [495, 106] width 120 height 188
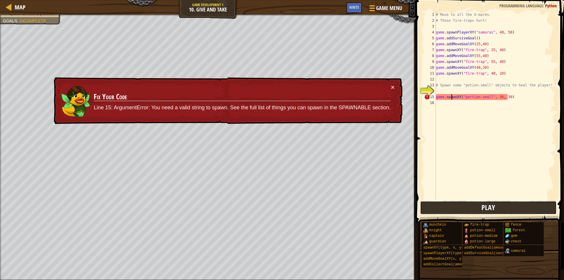
click at [484, 209] on span "Play" at bounding box center [488, 207] width 14 height 9
click at [388, 88] on td "Fix Your Code Line 15: ArgumentError: You need a valid string to spawn. See the…" at bounding box center [241, 100] width 297 height 33
click at [395, 88] on div "× Fix Your Code Line 15: ArgumentError: You need a valid string to spawn. See t…" at bounding box center [227, 100] width 350 height 51
click at [397, 87] on div "× Fix Your Code Line 15: ArgumentError: You need a valid string to spawn. See t…" at bounding box center [228, 101] width 350 height 50
click at [379, 106] on p "Line 15: ArgumentError: You need a valid string to spawn. See the full list of …" at bounding box center [242, 108] width 297 height 13
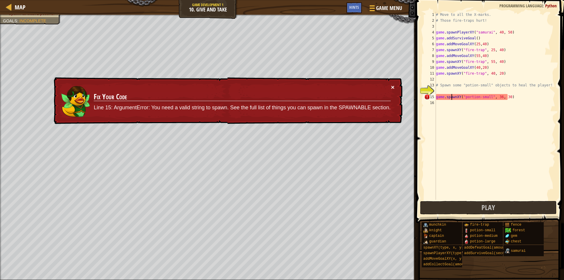
click at [392, 85] on button "×" at bounding box center [393, 88] width 4 height 6
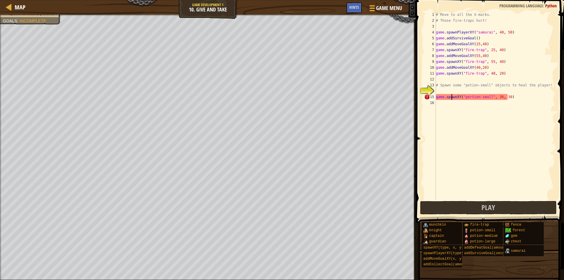
click at [459, 86] on div "# Move to all the X-marks. # Those fire-traps hurt! game . spawnPlayerXY ( "sam…" at bounding box center [495, 112] width 120 height 200
click at [467, 86] on div "# Move to all the X-marks. # Those fire-traps hurt! game . spawnPlayerXY ( "sam…" at bounding box center [495, 112] width 120 height 200
click at [469, 83] on div "# Move to all the X-marks. # Those fire-traps hurt! game . spawnPlayerXY ( "sam…" at bounding box center [495, 112] width 120 height 200
click at [480, 86] on div "# Move to all the X-marks. # Those fire-traps hurt! game . spawnPlayerXY ( "sam…" at bounding box center [495, 112] width 120 height 200
click at [485, 85] on div "# Move to all the X-marks. # Those fire-traps hurt! game . spawnPlayerXY ( "sam…" at bounding box center [495, 112] width 120 height 200
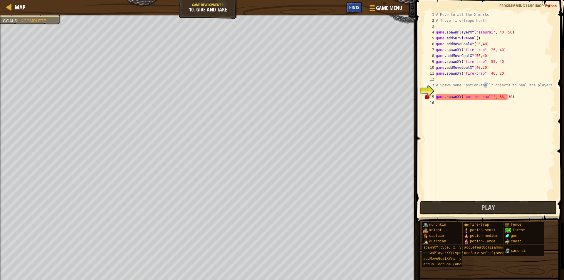
click at [356, 9] on span "Hints" at bounding box center [354, 7] width 10 height 6
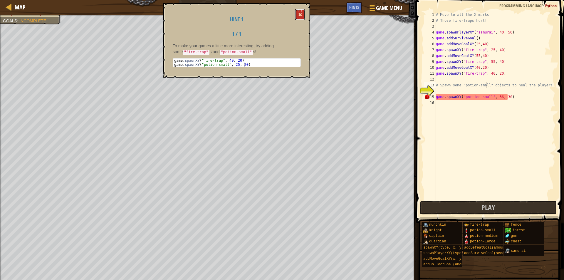
click at [299, 14] on span at bounding box center [300, 15] width 4 height 4
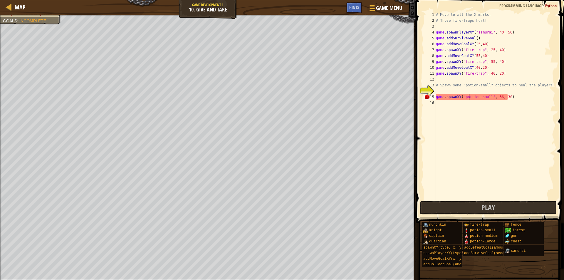
click at [468, 97] on div "# Move to all the X-marks. # Those fire-traps hurt! game . spawnPlayerXY ( "sam…" at bounding box center [495, 112] width 120 height 200
type textarea "game.spawnXY("potion-small", 36, 30)"
click at [514, 95] on div "# Move to all the X-marks. # Those fire-traps hurt! game . spawnPlayerXY ( "sam…" at bounding box center [495, 112] width 120 height 200
click at [513, 97] on div "# Move to all the X-marks. # Those fire-traps hurt! game . spawnPlayerXY ( "sam…" at bounding box center [495, 112] width 120 height 200
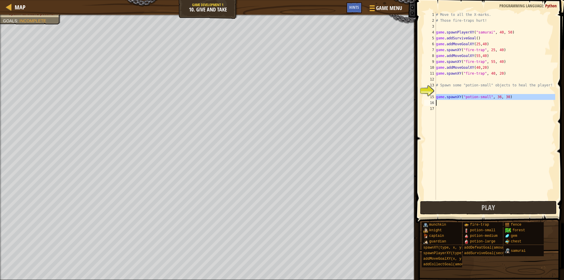
click at [513, 97] on div "# Move to all the X-marks. # Those fire-traps hurt! game . spawnPlayerXY ( "sam…" at bounding box center [495, 112] width 120 height 200
paste textarea "munchkin", 36, 30)"
click at [523, 98] on div "# Move to all the X-marks. # Those fire-traps hurt! game . spawnPlayerXY ( "sam…" at bounding box center [495, 112] width 120 height 200
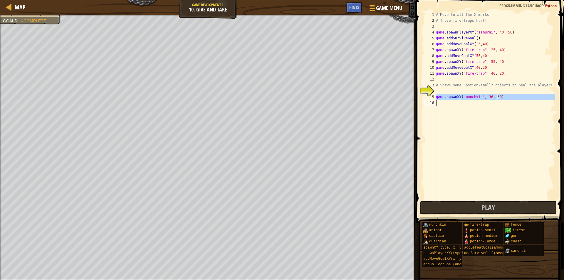
type textarea "game.spawnXY("munchkin", 36, 30)"
click at [460, 107] on div "# Move to all the X-marks. # Those fire-traps hurt! game . spawnPlayerXY ( "sam…" at bounding box center [495, 106] width 120 height 188
click at [459, 105] on div "# Move to all the X-marks. # Those fire-traps hurt! game . spawnPlayerXY ( "sam…" at bounding box center [495, 112] width 120 height 200
paste textarea "game.spawnXY("munchkin", 36, 30)"
click at [478, 104] on div "# Move to all the X-marks. # Those fire-traps hurt! game . spawnPlayerXY ( "sam…" at bounding box center [495, 112] width 120 height 200
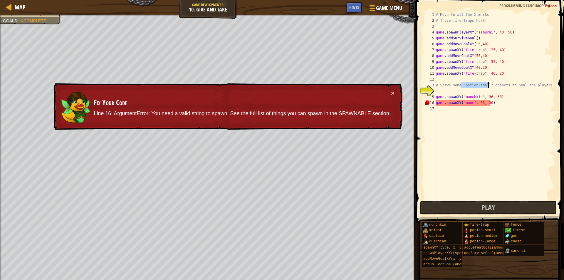
drag, startPoint x: 461, startPoint y: 87, endPoint x: 487, endPoint y: 87, distance: 26.4
click at [487, 87] on div "# Move to all the X-marks. # Those fire-traps hurt! game . spawnPlayerXY ( "sam…" at bounding box center [495, 112] width 120 height 200
click at [467, 105] on div "# Move to all the X-marks. # Those fire-traps hurt! game . spawnPlayerXY ( "sam…" at bounding box center [495, 112] width 120 height 200
click at [463, 102] on div "# Move to all the X-marks. # Those fire-traps hurt! game . spawnPlayerXY ( "sam…" at bounding box center [495, 112] width 120 height 200
drag, startPoint x: 460, startPoint y: 102, endPoint x: 463, endPoint y: 102, distance: 3.2
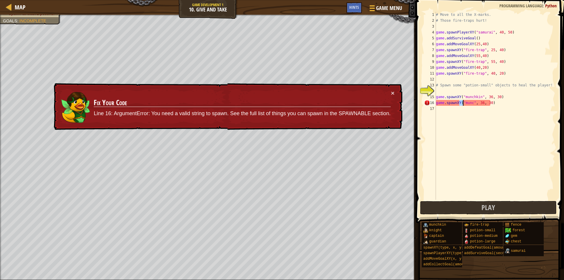
click at [463, 102] on div "# Move to all the X-marks. # Those fire-traps hurt! game . spawnPlayerXY ( "sam…" at bounding box center [495, 112] width 120 height 200
click at [460, 102] on div "# Move to all the X-marks. # Those fire-traps hurt! game . spawnPlayerXY ( "sam…" at bounding box center [495, 106] width 120 height 188
drag, startPoint x: 460, startPoint y: 102, endPoint x: 470, endPoint y: 105, distance: 10.1
click at [470, 105] on div "# Move to all the X-marks. # Those fire-traps hurt! game . spawnPlayerXY ( "sam…" at bounding box center [495, 112] width 120 height 200
click at [471, 103] on div "# Move to all the X-marks. # Those fire-traps hurt! game . spawnPlayerXY ( "sam…" at bounding box center [495, 106] width 120 height 188
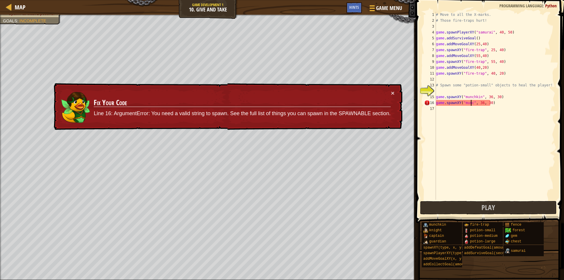
click at [472, 102] on div "# Move to all the X-marks. # Those fire-traps hurt! game . spawnPlayerXY ( "sam…" at bounding box center [495, 112] width 120 height 200
drag, startPoint x: 472, startPoint y: 102, endPoint x: 461, endPoint y: 102, distance: 11.2
click at [461, 102] on div "# Move to all the X-marks. # Those fire-traps hurt! game . spawnPlayerXY ( "sam…" at bounding box center [495, 112] width 120 height 200
paste textarea ""potion-small""
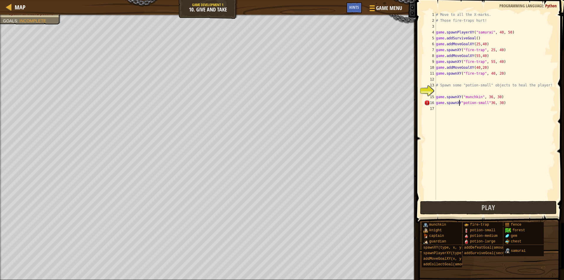
click at [460, 101] on div "# Move to all the X-marks. # Those fire-traps hurt! game . spawnPlayerXY ( "sam…" at bounding box center [495, 112] width 120 height 200
type textarea "game.spawnXY("potion-small"36, 30)"
click at [493, 111] on div "# Move to all the X-marks. # Those fire-traps hurt! game . spawnPlayerXY ( "sam…" at bounding box center [495, 112] width 120 height 200
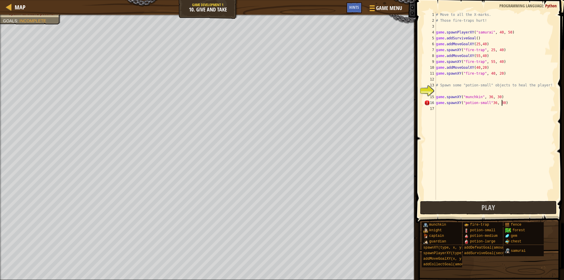
click at [509, 102] on div "# Move to all the X-marks. # Those fire-traps hurt! game . spawnPlayerXY ( "sam…" at bounding box center [495, 112] width 120 height 200
click at [486, 102] on div "# Move to all the X-marks. # Those fire-traps hurt! game . spawnPlayerXY ( "sam…" at bounding box center [495, 112] width 120 height 200
click at [487, 102] on div "# Move to all the X-marks. # Those fire-traps hurt! game . spawnPlayerXY ( "sam…" at bounding box center [495, 112] width 120 height 200
click at [488, 103] on div "# Move to all the X-marks. # Those fire-traps hurt! game . spawnPlayerXY ( "sam…" at bounding box center [495, 106] width 120 height 188
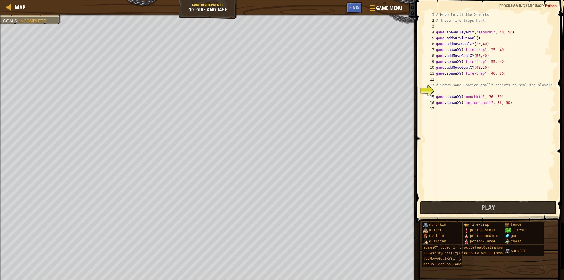
click at [478, 97] on div "# Move to all the X-marks. # Those fire-traps hurt! game . spawnPlayerXY ( "sam…" at bounding box center [495, 112] width 120 height 200
type textarea "game.spawnXY("potion-small", 36, 30)"
click at [487, 152] on div "# Move to all the X-marks. # Those fire-traps hurt! game . spawnPlayerXY ( "sam…" at bounding box center [495, 112] width 120 height 200
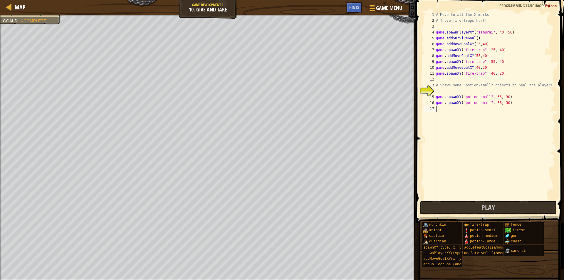
click at [501, 104] on div "# Move to all the X-marks. # Those fire-traps hurt! game . spawnPlayerXY ( "sam…" at bounding box center [495, 112] width 120 height 200
type textarea "game.spawnXY("potion-small", 36, 40)"
click at [525, 111] on div "# Move to all the X-marks. # Those fire-traps hurt! game . spawnPlayerXY ( "sam…" at bounding box center [495, 112] width 120 height 200
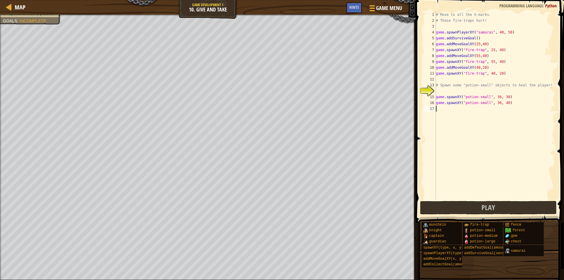
click at [519, 106] on div "# Move to all the X-marks. # Those fire-traps hurt! game . spawnPlayerXY ( "sam…" at bounding box center [495, 112] width 120 height 200
click at [514, 103] on div "# Move to all the X-marks. # Those fire-traps hurt! game . spawnPlayerXY ( "sam…" at bounding box center [495, 112] width 120 height 200
click at [502, 104] on div "# Move to all the X-marks. # Those fire-traps hurt! game . spawnPlayerXY ( "sam…" at bounding box center [495, 112] width 120 height 200
type textarea "game.spawnXY("potion-small", 36, 20)"
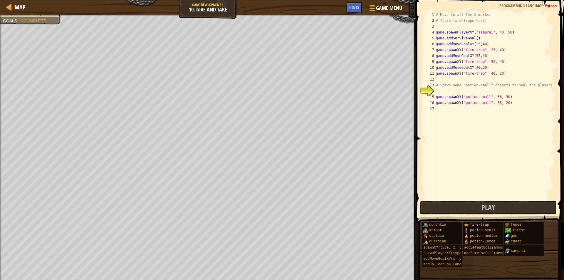
click at [528, 125] on div "# Move to all the X-marks. # Those fire-traps hurt! game . spawnPlayerXY ( "sam…" at bounding box center [495, 112] width 120 height 200
click at [515, 104] on div "# Move to all the X-marks. # Those fire-traps hurt! game . spawnPlayerXY ( "sam…" at bounding box center [495, 112] width 120 height 200
click at [501, 102] on div "# Move to all the X-marks. # Those fire-traps hurt! game . spawnPlayerXY ( "sam…" at bounding box center [495, 112] width 120 height 200
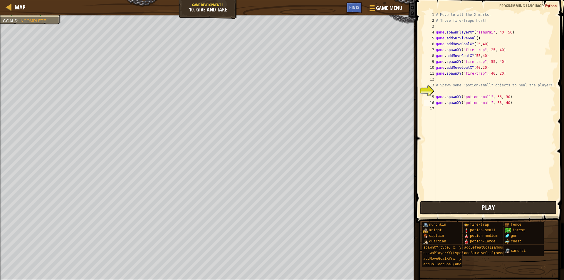
type textarea "game.spawnXY("potion-small", 36, 40)"
click at [455, 212] on button "Play" at bounding box center [488, 208] width 137 height 14
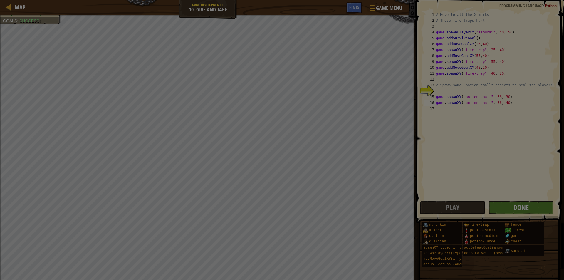
click at [518, 206] on div at bounding box center [282, 140] width 564 height 280
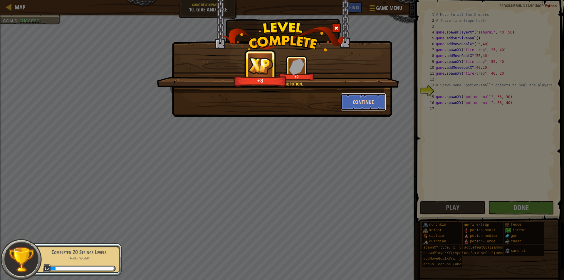
click at [376, 107] on button "Continue" at bounding box center [364, 102] width 46 height 18
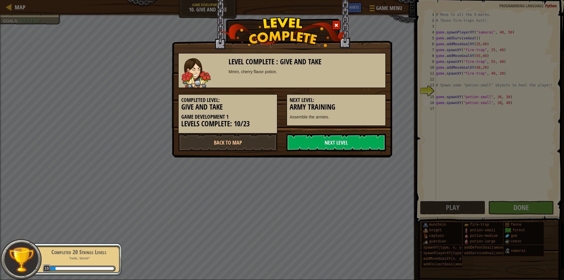
click at [329, 147] on link "Next Level" at bounding box center [336, 143] width 100 height 18
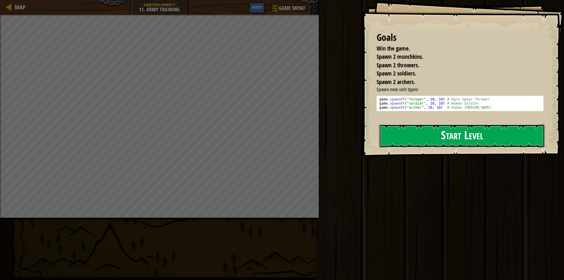
click at [442, 128] on button "Start Level" at bounding box center [461, 135] width 165 height 23
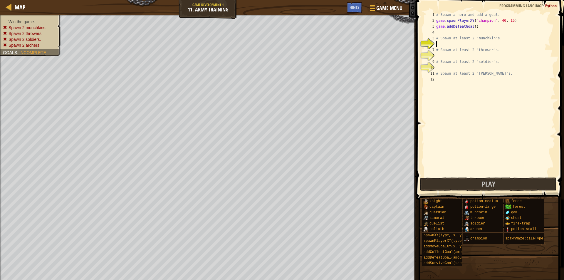
click at [440, 42] on div "# Spawn a hero and add a goal. game . spawnPlayerXY ( "champion" , 40 , 15 ) ga…" at bounding box center [495, 100] width 120 height 176
click at [437, 41] on div "# Spawn a hero and add a goal. game . spawnPlayerXY ( "champion" , 40 , 15 ) ga…" at bounding box center [495, 100] width 120 height 176
click at [472, 27] on div "# Spawn a hero and add a goal. game . spawnPlayerXY ( "champion" , 40 , 15 ) ga…" at bounding box center [495, 100] width 120 height 176
type textarea "game.addDefeatGoal(1)"
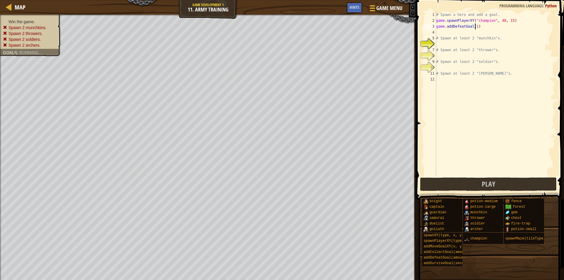
click at [463, 45] on div "# Spawn a hero and add a goal. game . spawnPlayerXY ( "champion" , 40 , 15 ) ga…" at bounding box center [495, 100] width 120 height 176
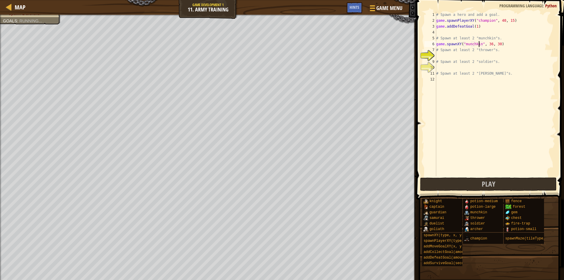
scroll to position [3, 4]
click at [498, 46] on div "# Spawn a hero and add a goal. game . spawnPlayerXY ( "champion" , 40 , 15 ) ga…" at bounding box center [495, 100] width 120 height 176
drag, startPoint x: 498, startPoint y: 46, endPoint x: 436, endPoint y: 44, distance: 61.7
click at [436, 44] on div "# Spawn a hero and add a goal. game . spawnPlayerXY ( "champion" , 40 , 15 ) ga…" at bounding box center [495, 100] width 120 height 176
type textarea "game.spawnXY("munchkin", 36, 30)"
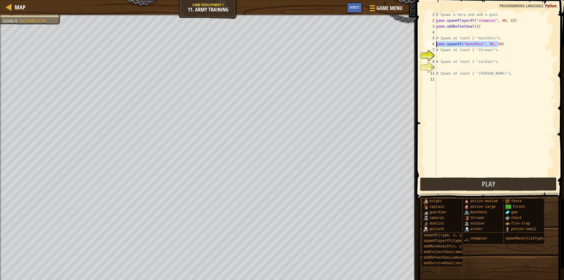
click at [505, 44] on div "# Spawn a hero and add a goal. game . spawnPlayerXY ( "champion" , 40 , 15 ) ga…" at bounding box center [495, 94] width 120 height 164
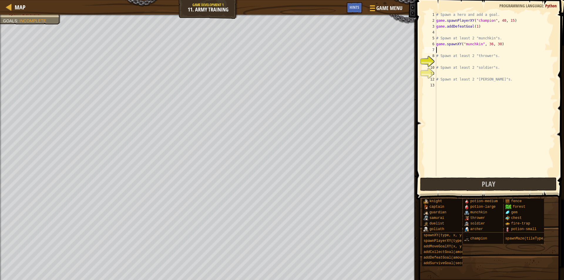
paste textarea "game.spawnXY("munchkin", 36, 30)"
type textarea "game.spawnXY("munchkin", 36, 30)"
click at [454, 60] on div "# Spawn a hero and add a goal. game . spawnPlayerXY ( "champion" , 40 , 15 ) ga…" at bounding box center [495, 100] width 120 height 176
paste textarea "game.spawnXY("munchkin", 36, 30)"
click at [477, 62] on div "# Spawn a hero and add a goal. game . spawnPlayerXY ( "champion" , 40 , 15 ) ga…" at bounding box center [495, 100] width 120 height 176
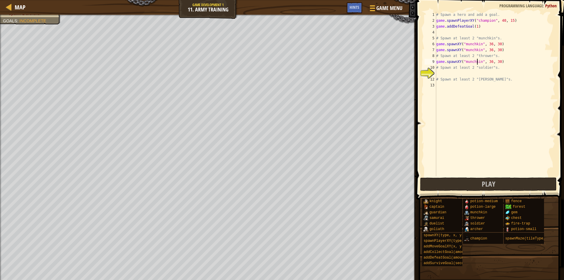
click at [477, 63] on div "# Spawn a hero and add a goal. game . spawnPlayerXY ( "champion" , 40 , 15 ) ga…" at bounding box center [495, 100] width 120 height 176
click at [499, 58] on div "# Spawn a hero and add a goal. game . spawnPlayerXY ( "champion" , 40 , 15 ) ga…" at bounding box center [495, 100] width 120 height 176
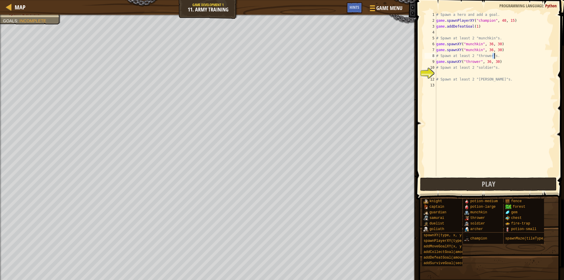
click at [503, 65] on div "# Spawn a hero and add a goal. game . spawnPlayerXY ( "champion" , 40 , 15 ) ga…" at bounding box center [495, 100] width 120 height 176
click at [500, 62] on div "# Spawn a hero and add a goal. game . spawnPlayerXY ( "champion" , 40 , 15 ) ga…" at bounding box center [495, 100] width 120 height 176
click at [505, 62] on div "# Spawn a hero and add a goal. game . spawnPlayerXY ( "champion" , 40 , 15 ) ga…" at bounding box center [495, 94] width 120 height 164
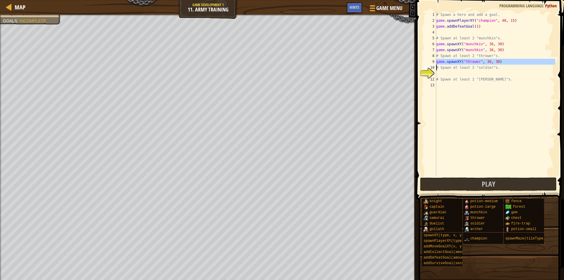
type textarea "game.spawnXY("thrower", 36, 30)"
paste textarea "s"
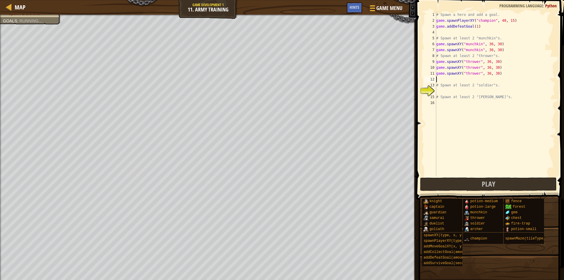
click at [486, 90] on div "# Spawn a hero and add a goal. game . spawnPlayerXY ( "champion" , 40 , 15 ) ga…" at bounding box center [495, 100] width 120 height 176
click at [503, 88] on div "# Spawn a hero and add a goal. game . spawnPlayerXY ( "champion" , 40 , 15 ) ga…" at bounding box center [495, 100] width 120 height 176
click at [503, 91] on div "# Spawn a hero and add a goal. game . spawnPlayerXY ( "champion" , 40 , 15 ) ga…" at bounding box center [495, 100] width 120 height 176
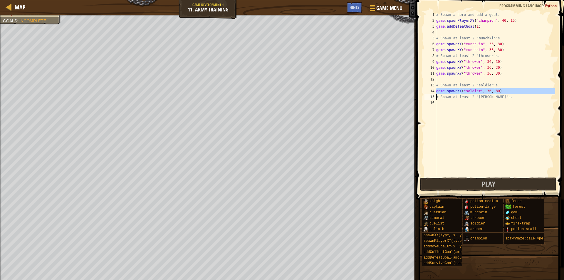
click at [503, 91] on div "# Spawn a hero and add a goal. game . spawnPlayerXY ( "champion" , 40 , 15 ) ga…" at bounding box center [495, 100] width 120 height 176
click at [503, 91] on div "# Spawn a hero and add a goal. game . spawnPlayerXY ( "champion" , 40 , 15 ) ga…" at bounding box center [495, 94] width 120 height 164
type textarea "game.spawnXY("soldier", 36, 30)"
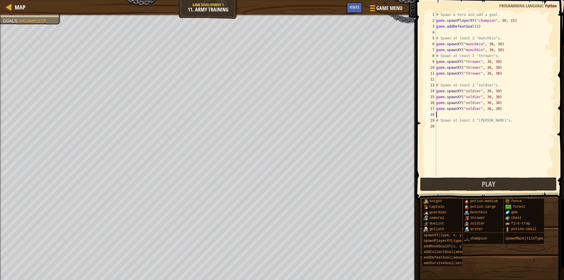
paste textarea "s"
click at [475, 135] on div "# Spawn a hero and add a goal. game . spawnPlayerXY ( "champion" , 40 , 15 ) ga…" at bounding box center [495, 100] width 120 height 176
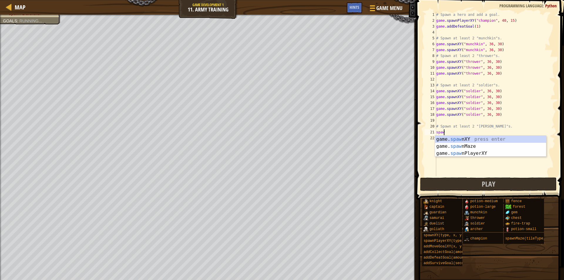
scroll to position [3, 0]
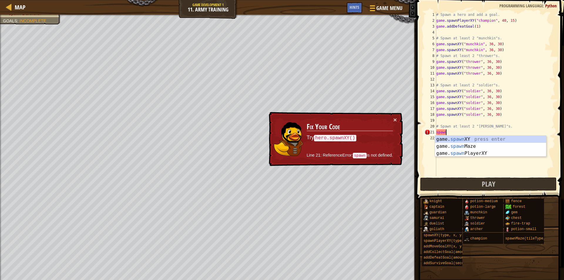
click at [475, 27] on div "# Spawn a hero and add a goal. game . spawnPlayerXY ( "champion" , 40 , 15 ) ga…" at bounding box center [495, 100] width 120 height 176
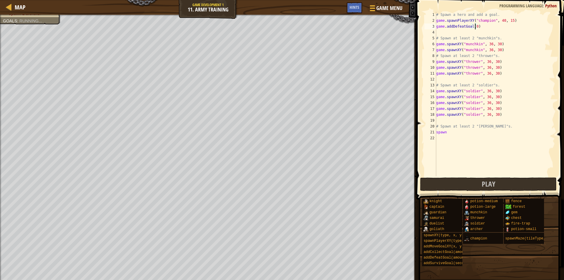
scroll to position [3, 3]
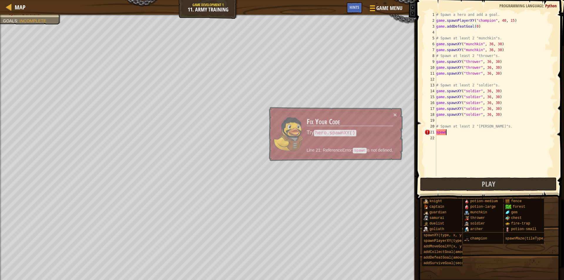
click at [484, 133] on div "# Spawn a hero and add a goal. game . spawnPlayerXY ( "champion" , 40 , 15 ) ga…" at bounding box center [495, 100] width 120 height 176
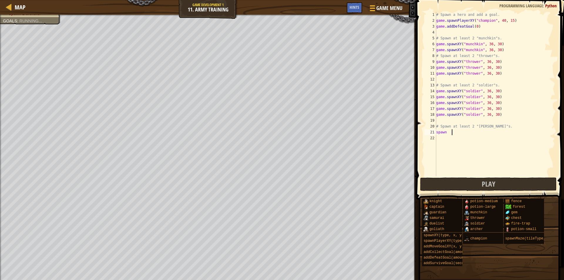
click at [453, 132] on div "# Spawn a hero and add a goal. game . spawnPlayerXY ( "champion" , 40 , 15 ) ga…" at bounding box center [495, 100] width 120 height 176
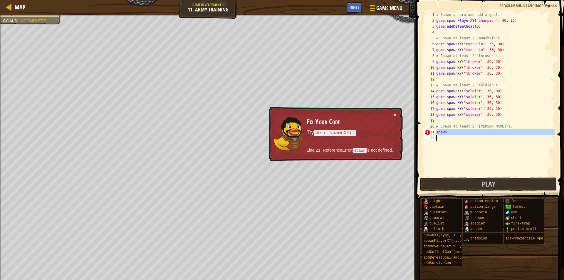
type textarea "spawn"
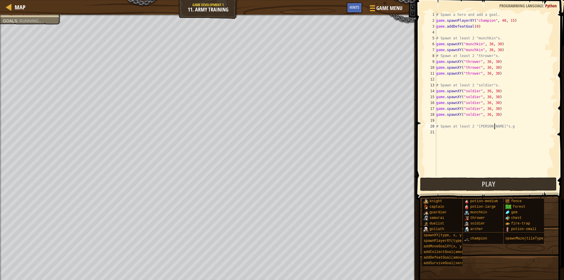
scroll to position [3, 4]
type textarea "# Spawn at least 2 "[PERSON_NAME]"s."
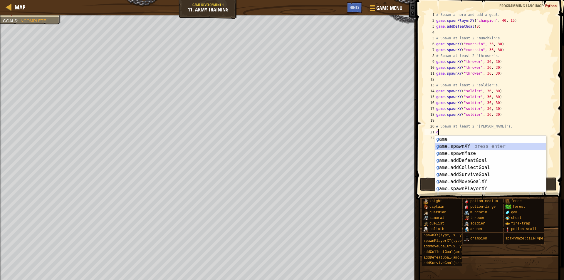
click at [460, 147] on div "g ame press enter g ame.spawnXY press enter g ame.spawnMaze press enter g ame.a…" at bounding box center [490, 171] width 111 height 70
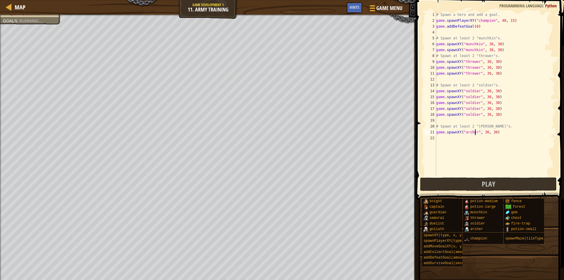
scroll to position [3, 3]
click at [518, 131] on div "# Spawn a hero and add a goal. game . spawnPlayerXY ( "champion" , 40 , 15 ) ga…" at bounding box center [495, 100] width 120 height 176
click at [504, 132] on div "# Spawn a hero and add a goal. game . spawnPlayerXY ( "champion" , 40 , 15 ) ga…" at bounding box center [495, 94] width 120 height 164
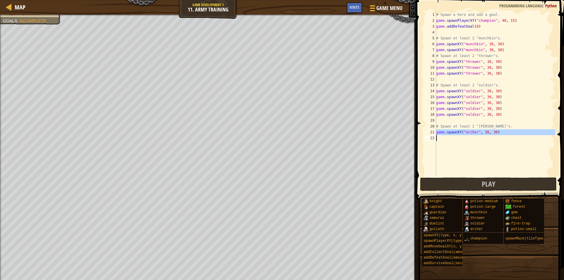
type textarea "game.spawnXY("[PERSON_NAME]", 36, 30)"
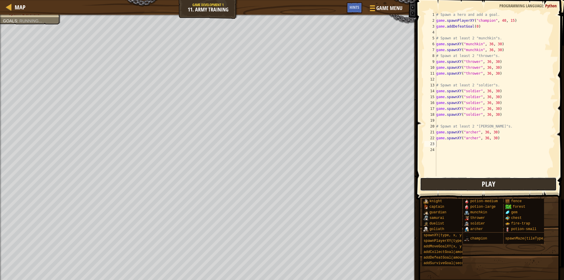
click at [459, 184] on button "Play" at bounding box center [488, 184] width 137 height 14
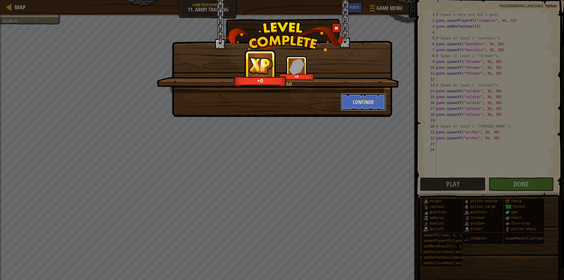
click at [365, 109] on button "Continue" at bounding box center [364, 102] width 46 height 18
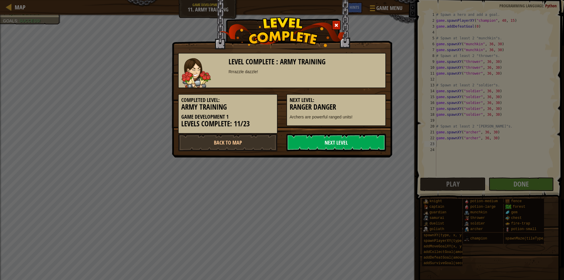
click at [324, 146] on link "Next Level" at bounding box center [336, 143] width 100 height 18
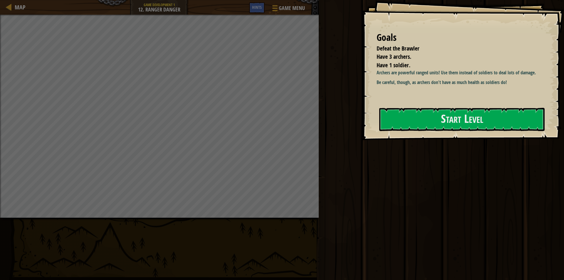
click at [75, 235] on div "Map Game Development 1 12. Ranger Danger Game Menu Done Hints 1 ההההההההההההההה…" at bounding box center [282, 140] width 564 height 280
